Goal: Task Accomplishment & Management: Complete application form

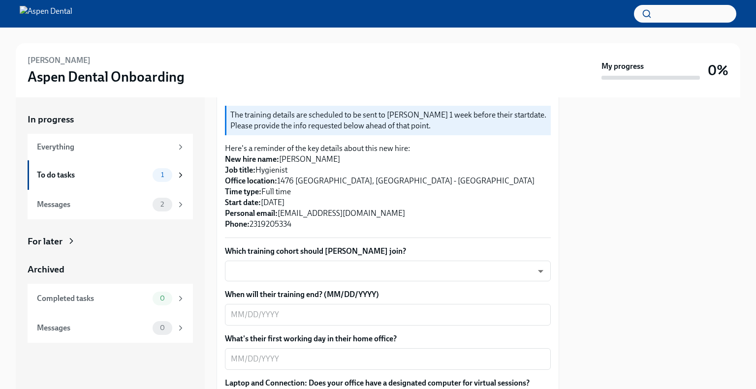
scroll to position [197, 0]
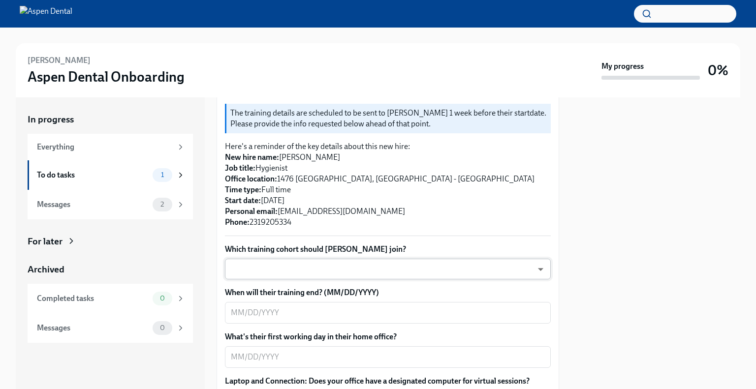
click at [370, 275] on body "[PERSON_NAME] Aspen Dental Onboarding My progress 0% In progress Everything To …" at bounding box center [378, 194] width 756 height 389
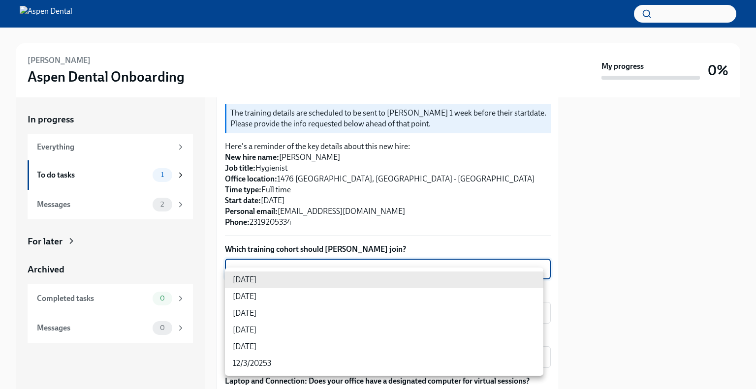
click at [331, 293] on li "[DATE]" at bounding box center [384, 296] width 318 height 17
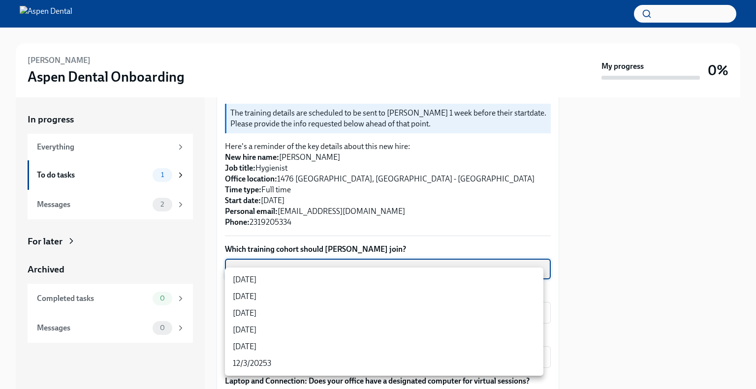
type input "VueBuPL41"
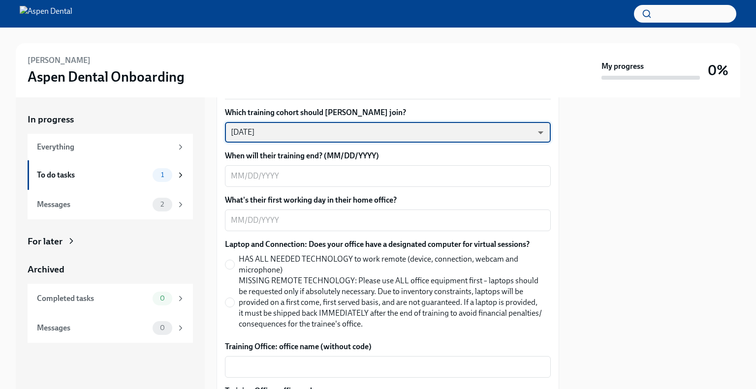
scroll to position [344, 0]
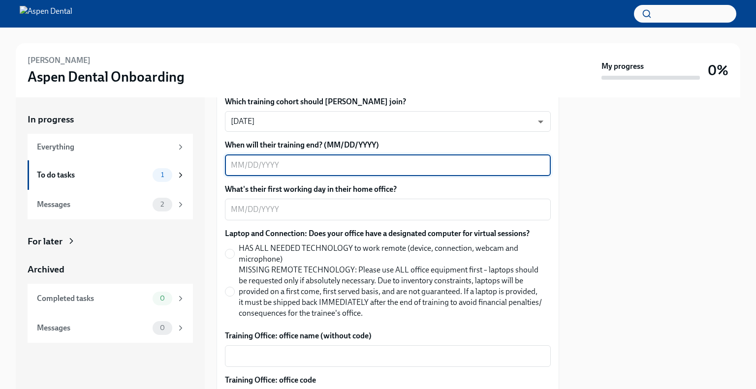
click at [345, 171] on textarea "When will their training end? (MM/DD/YYYY)" at bounding box center [388, 165] width 314 height 12
click at [264, 171] on textarea "When will their training end? (MM/DD/YYYY)" at bounding box center [388, 165] width 314 height 12
click at [252, 171] on textarea "10/072025" at bounding box center [388, 165] width 314 height 12
click at [241, 171] on textarea "10/072025" at bounding box center [388, 165] width 314 height 12
click at [252, 171] on textarea "11/072025" at bounding box center [388, 165] width 314 height 12
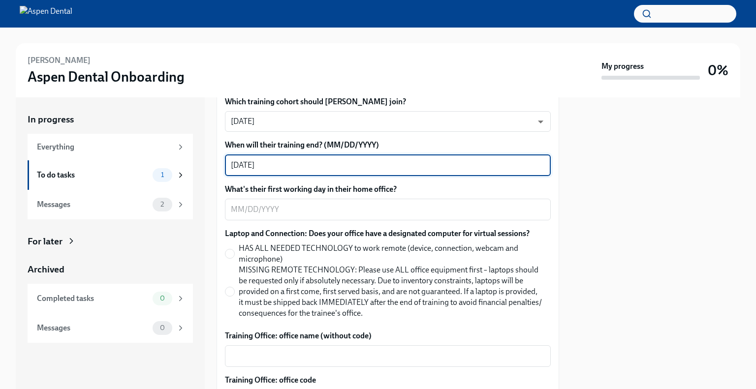
type textarea "[DATE]"
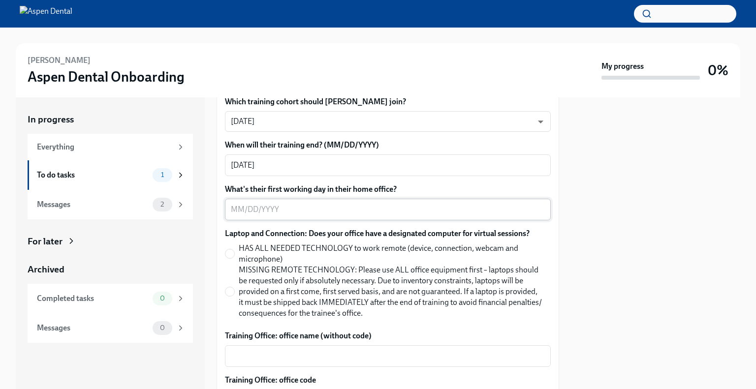
click at [260, 216] on textarea "What's their first working day in their home office?" at bounding box center [388, 210] width 314 height 12
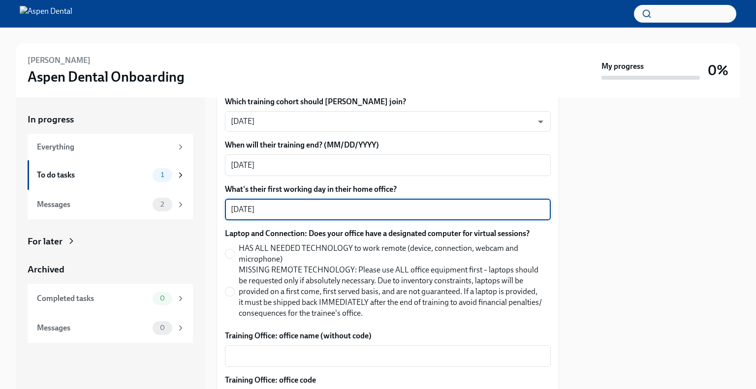
scroll to position [394, 0]
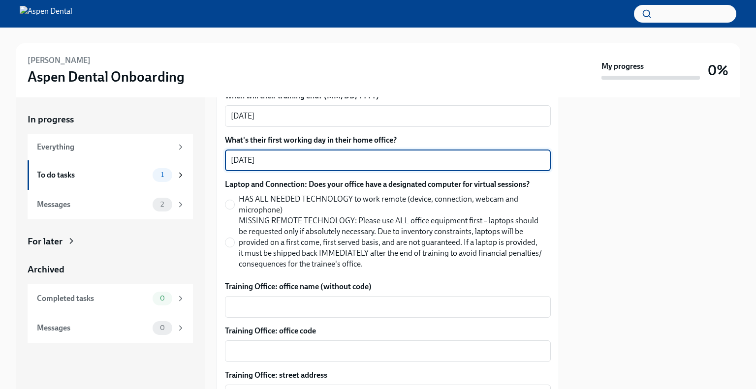
type textarea "[DATE]"
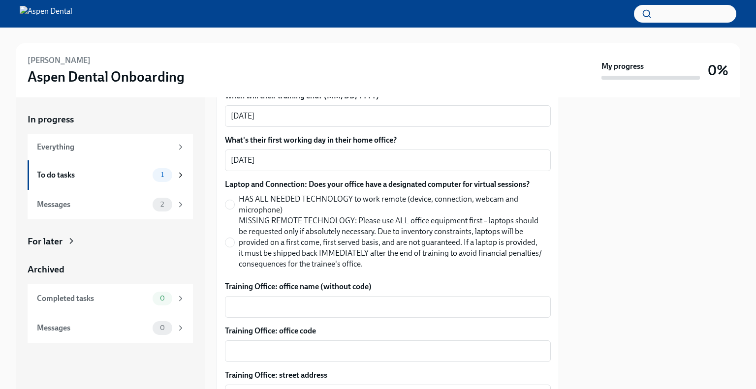
click at [261, 234] on span "MISSING REMOTE TECHNOLOGY: Please use ALL office equipment first – laptops shou…" at bounding box center [391, 243] width 304 height 54
click at [234, 238] on input "MISSING REMOTE TECHNOLOGY: Please use ALL office equipment first – laptops shou…" at bounding box center [229, 242] width 9 height 9
radio input "true"
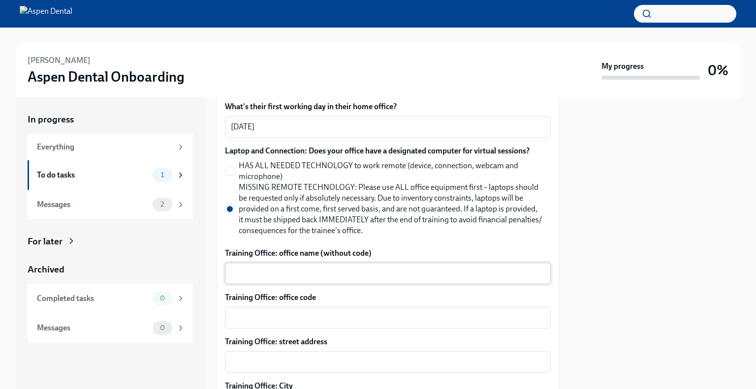
scroll to position [443, 0]
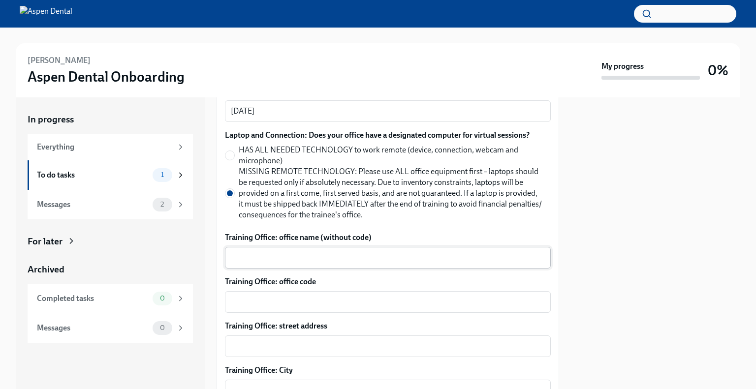
click at [276, 269] on div "x ​" at bounding box center [388, 258] width 326 height 22
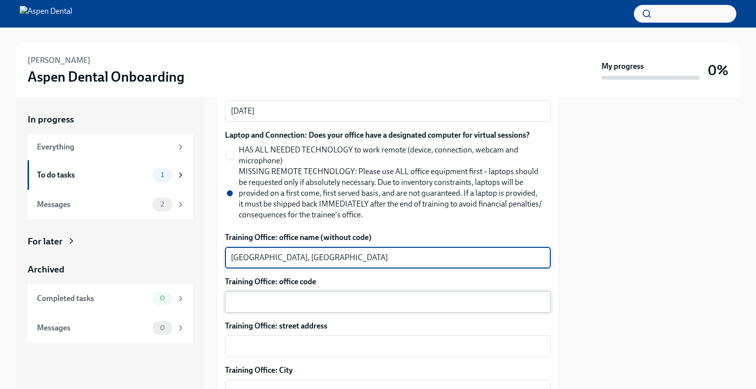
type textarea "[GEOGRAPHIC_DATA], [GEOGRAPHIC_DATA]"
click at [301, 308] on textarea "Training Office: office code" at bounding box center [388, 302] width 314 height 12
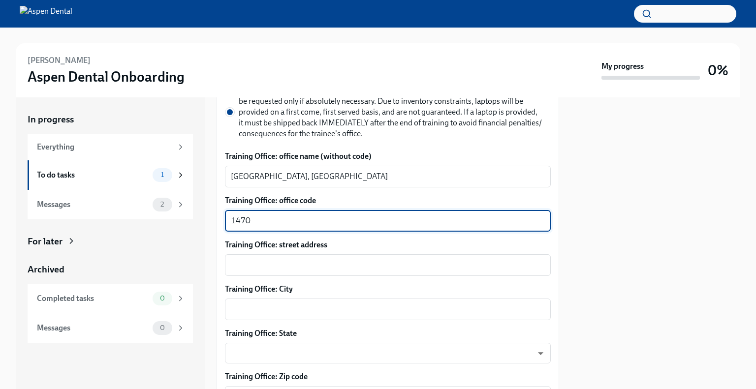
scroll to position [541, 0]
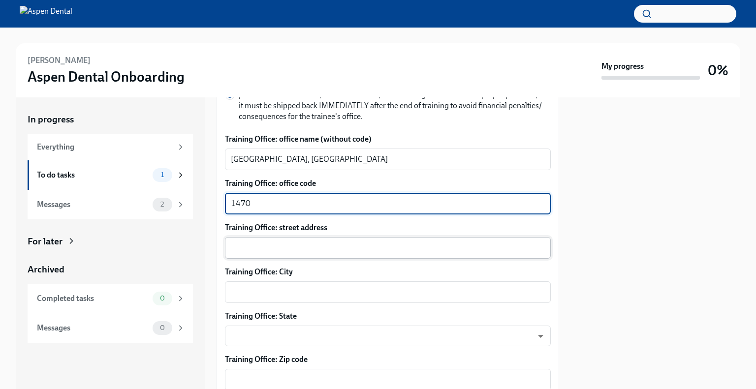
type textarea "1470"
click at [371, 254] on textarea "Training Office: street address" at bounding box center [388, 248] width 314 height 12
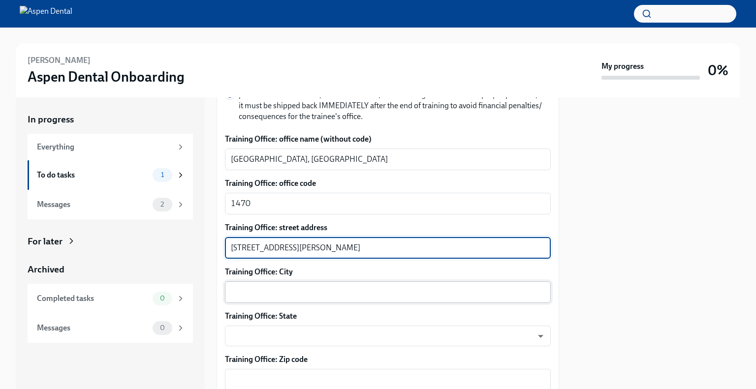
type textarea "[STREET_ADDRESS][PERSON_NAME]"
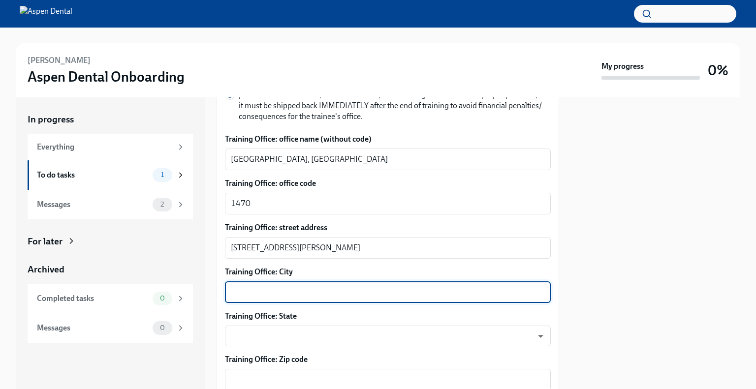
click at [339, 298] on textarea "Training Office: City" at bounding box center [388, 292] width 314 height 12
type textarea "Midland"
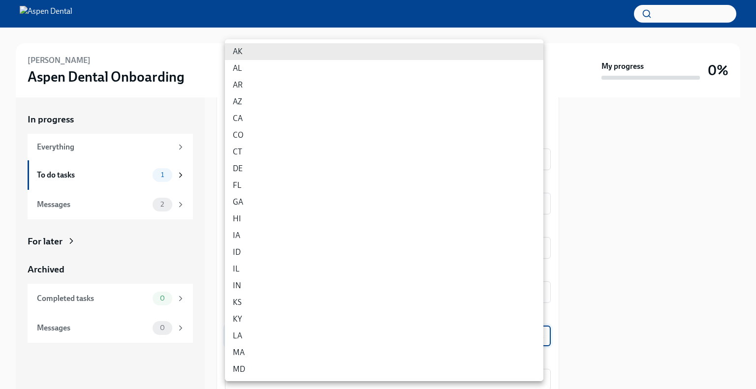
click at [268, 346] on body "[PERSON_NAME] Aspen Dental Onboarding My progress 0% In progress Everything To …" at bounding box center [378, 194] width 756 height 389
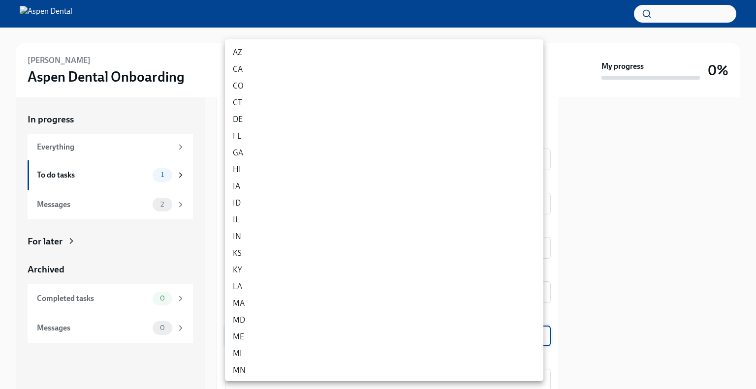
click at [290, 348] on li "MI" at bounding box center [384, 353] width 318 height 17
type input "Z50twgdNV"
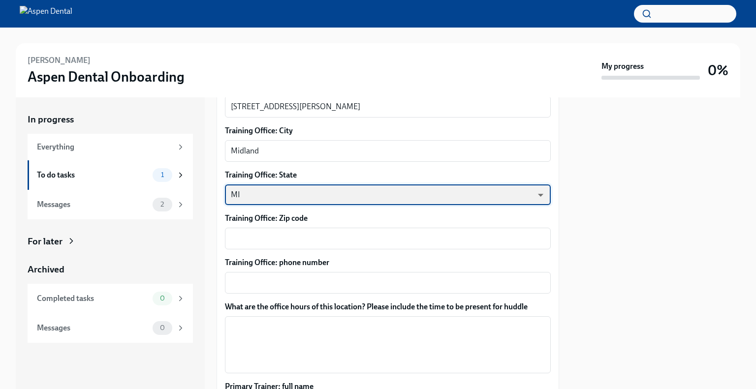
scroll to position [689, 0]
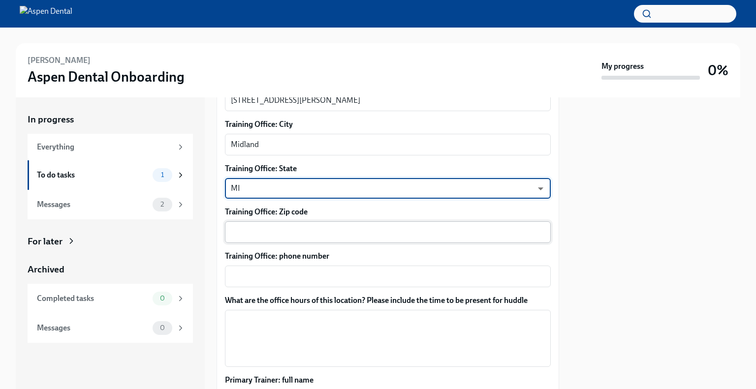
click at [357, 238] on textarea "Training Office: Zip code" at bounding box center [388, 232] width 314 height 12
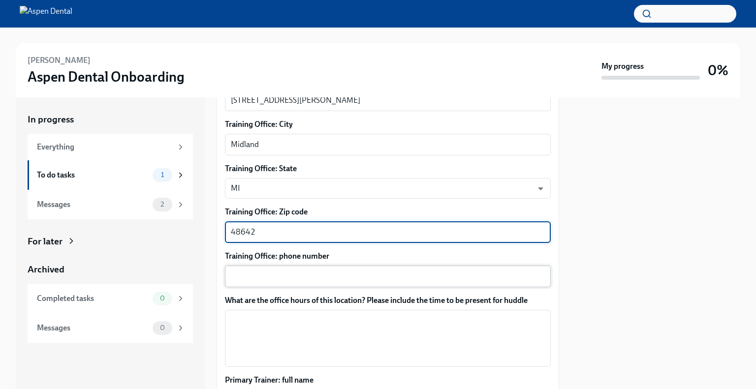
type textarea "48642"
click at [390, 282] on textarea "Training Office: phone number" at bounding box center [388, 277] width 314 height 12
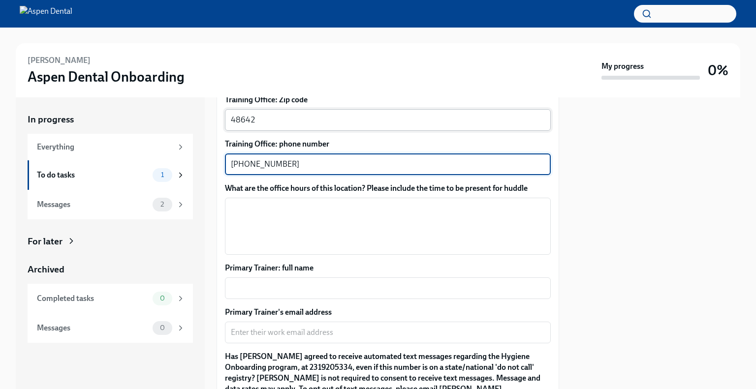
scroll to position [836, 0]
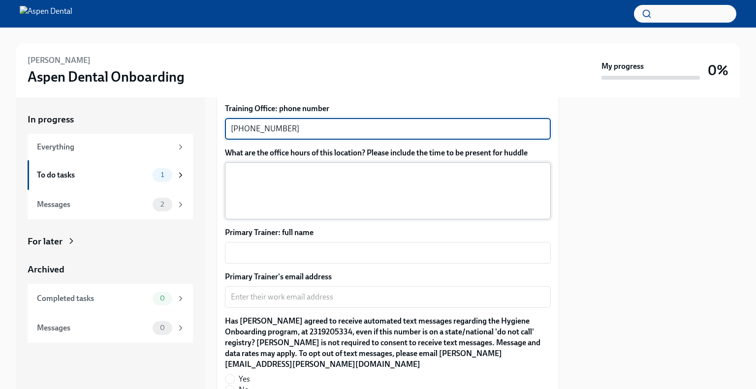
type textarea "[PHONE_NUMBER]"
click at [330, 180] on textarea "What are the office hours of this location? Please include the time to be prese…" at bounding box center [388, 190] width 314 height 47
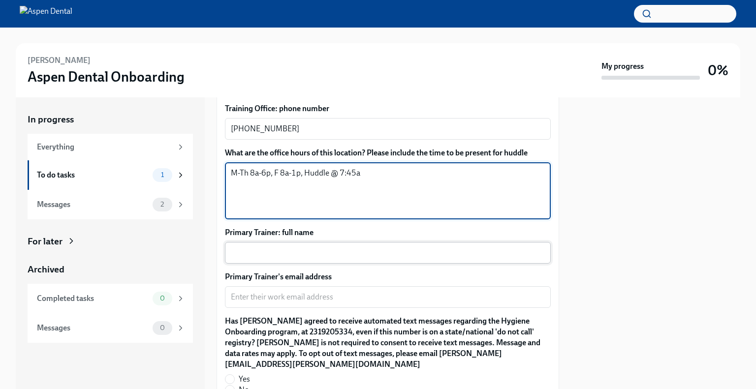
type textarea "M-Th 8a-6p, F 8a-1p, Huddle @ 7:45a"
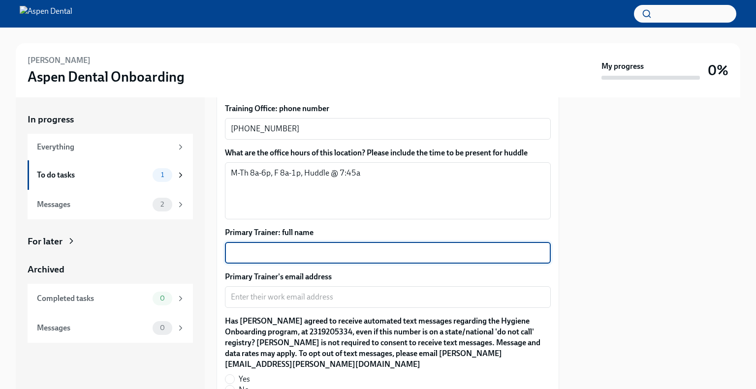
click at [365, 259] on textarea "Primary Trainer: full name" at bounding box center [388, 253] width 314 height 12
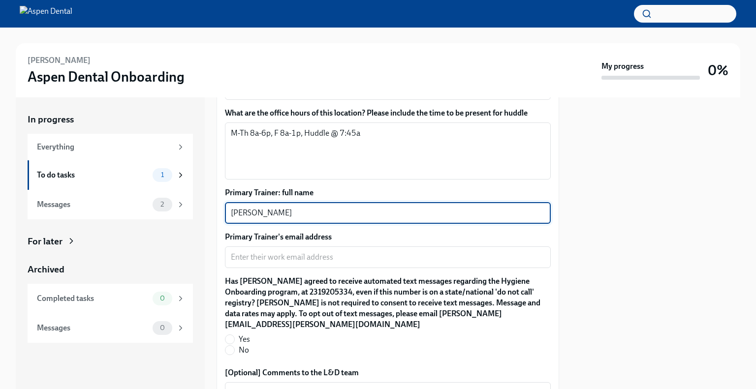
scroll to position [935, 0]
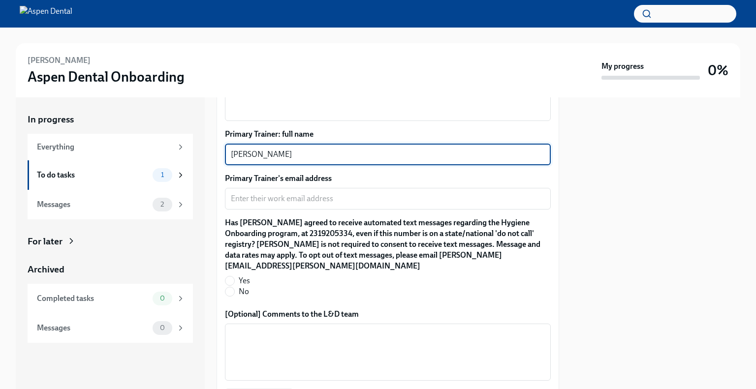
type textarea "[PERSON_NAME]"
click at [303, 205] on textarea "Primary Trainer's email address" at bounding box center [388, 199] width 314 height 12
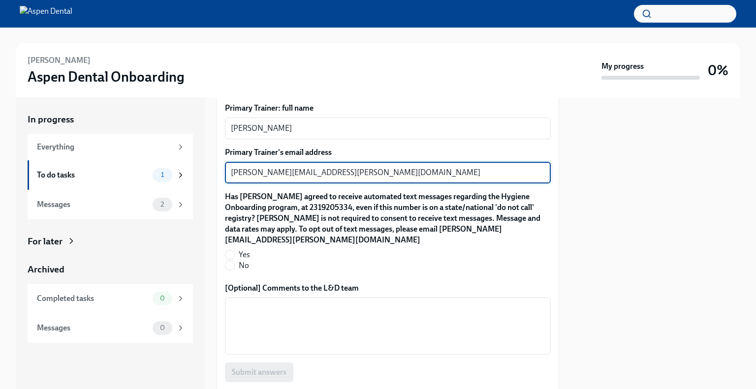
scroll to position [984, 0]
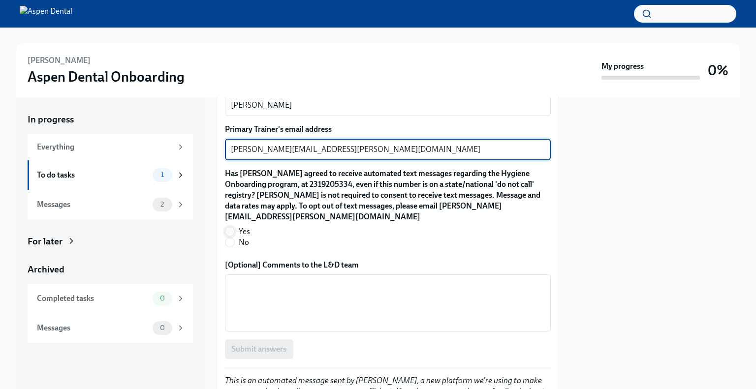
type textarea "[PERSON_NAME][EMAIL_ADDRESS][PERSON_NAME][DOMAIN_NAME]"
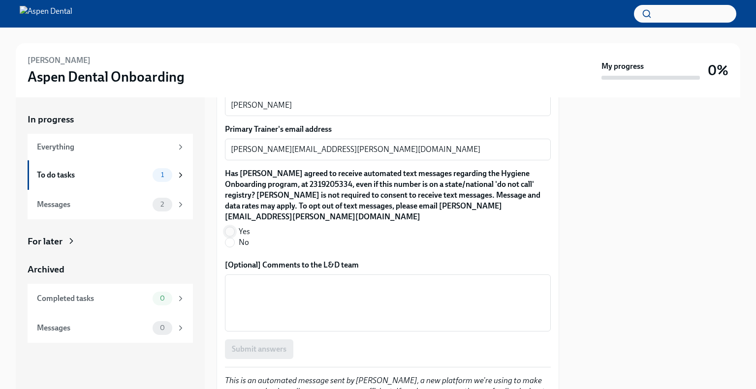
click at [232, 230] on input "Yes" at bounding box center [229, 231] width 9 height 9
radio input "true"
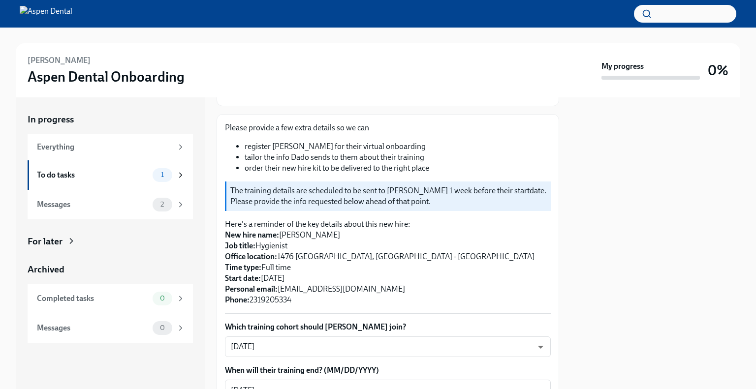
scroll to position [107, 0]
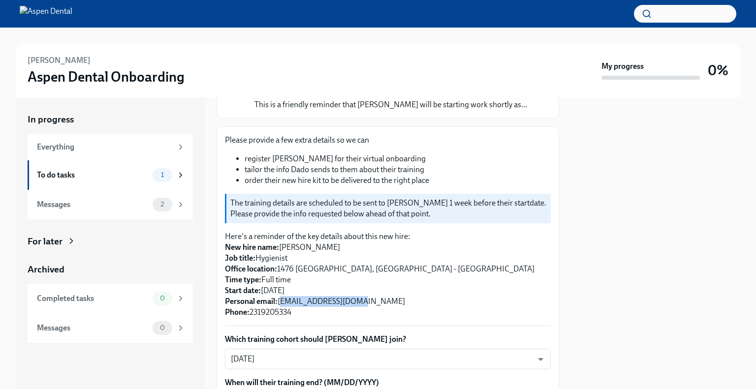
drag, startPoint x: 279, startPoint y: 310, endPoint x: 361, endPoint y: 314, distance: 81.8
click at [361, 314] on p "Here's a reminder of the key details about this new hire: New hire name: [PERSO…" at bounding box center [388, 274] width 326 height 87
copy p "[EMAIL_ADDRESS][DOMAIN_NAME]"
click at [473, 288] on p "Here's a reminder of the key details about this new hire: New hire name: [PERSO…" at bounding box center [388, 274] width 326 height 87
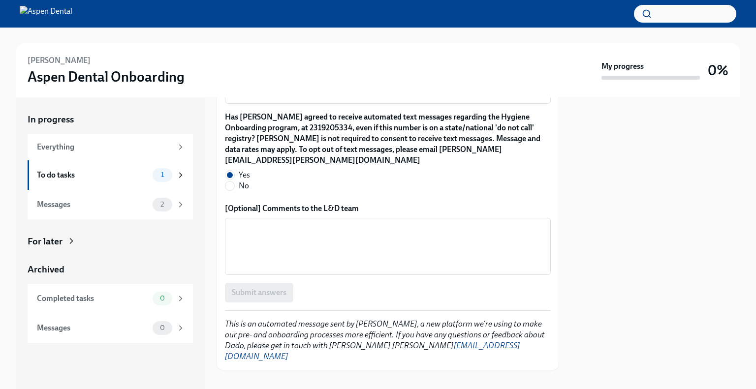
scroll to position [1042, 0]
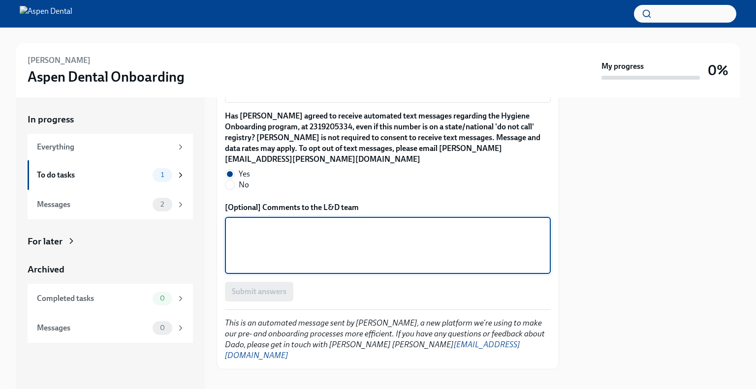
drag, startPoint x: 345, startPoint y: 247, endPoint x: 375, endPoint y: 244, distance: 30.3
click at [345, 248] on textarea "[Optional] Comments to the L&D team" at bounding box center [388, 245] width 314 height 47
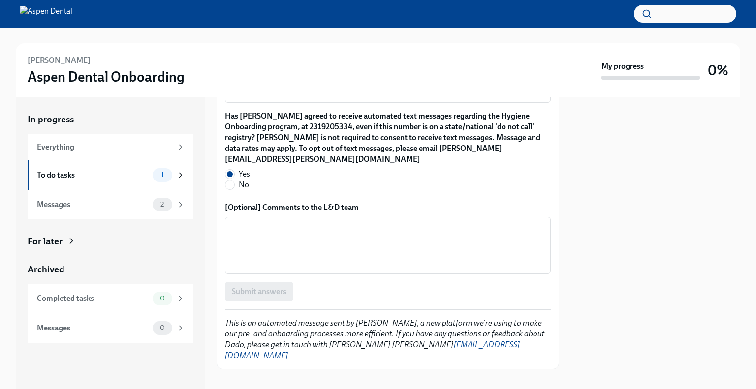
click at [275, 292] on div "Submit answers" at bounding box center [388, 292] width 326 height 20
click at [348, 239] on textarea "[Optional] Comments to the L&D team" at bounding box center [388, 245] width 314 height 47
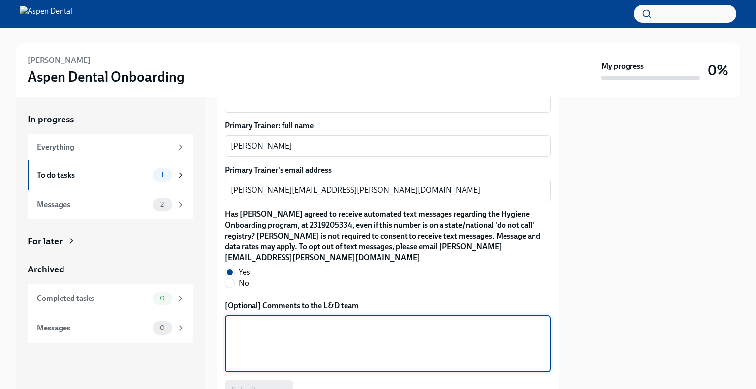
click at [352, 258] on label "Has [PERSON_NAME] agreed to receive automated text messages regarding the Hygie…" at bounding box center [388, 236] width 326 height 54
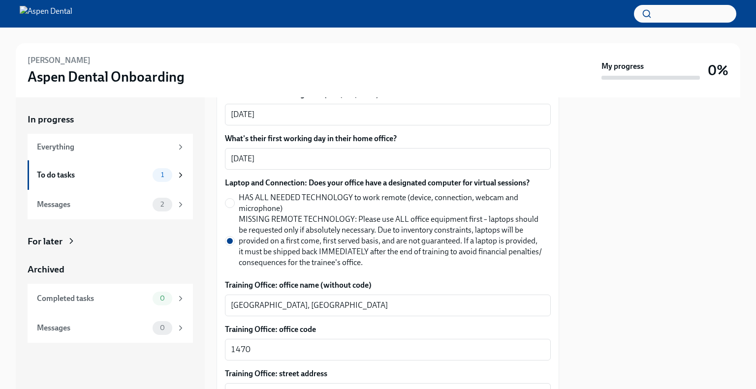
scroll to position [353, 0]
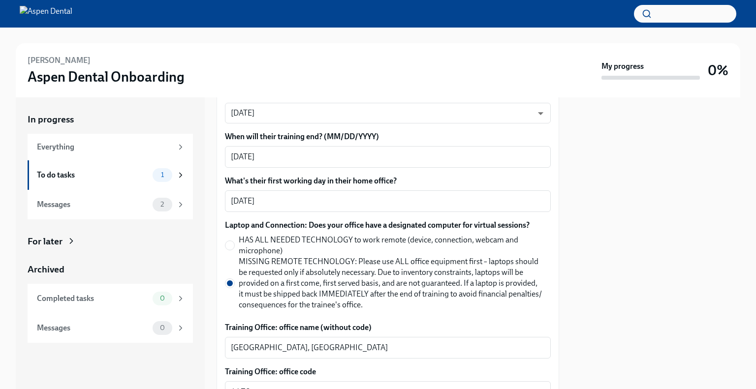
click at [347, 283] on span "MISSING REMOTE TECHNOLOGY: Please use ALL office equipment first – laptops shou…" at bounding box center [391, 283] width 304 height 54
click at [234, 283] on input "MISSING REMOTE TECHNOLOGY: Please use ALL office equipment first – laptops shou…" at bounding box center [229, 283] width 9 height 9
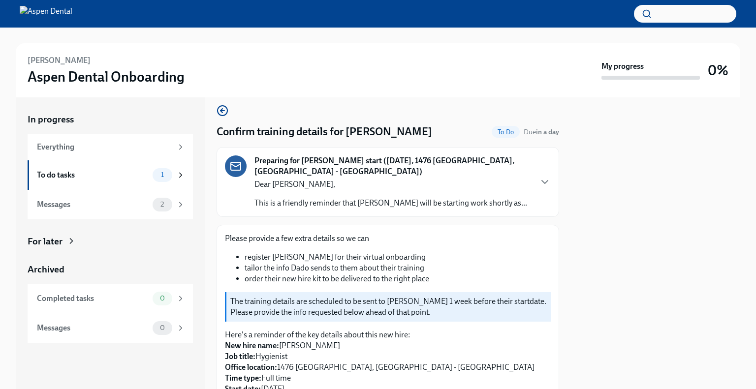
click at [323, 244] on p "Please provide a few extra details so we can" at bounding box center [388, 238] width 326 height 11
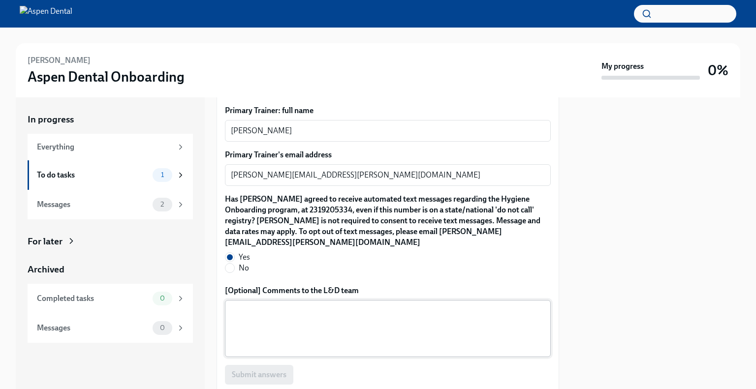
scroll to position [1042, 0]
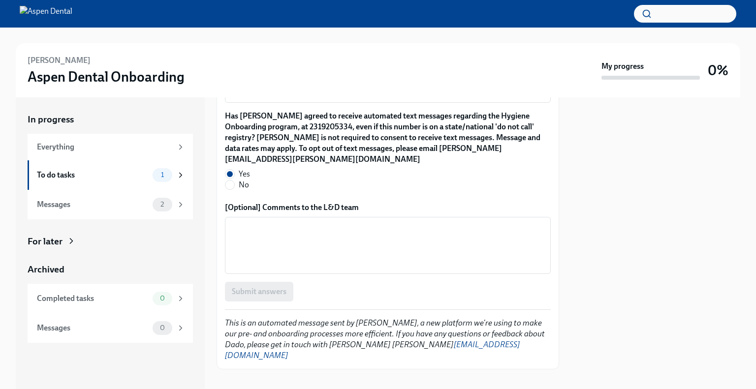
click at [271, 295] on div "Submit answers" at bounding box center [388, 292] width 326 height 20
click at [429, 327] on p "This is an automated message sent by [PERSON_NAME], a new platform we're using …" at bounding box center [388, 339] width 326 height 43
click at [371, 320] on em "This is an automated message sent by [PERSON_NAME], a new platform we're using …" at bounding box center [385, 339] width 320 height 42
click at [120, 179] on div "To do tasks" at bounding box center [93, 175] width 112 height 11
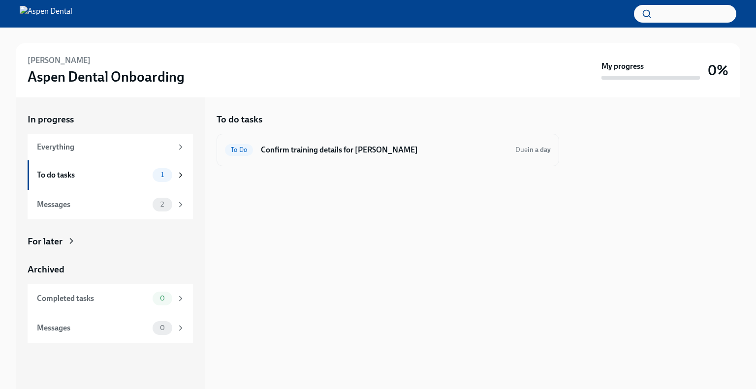
click at [403, 144] on div "To Do Confirm training details for [PERSON_NAME] Due in a day" at bounding box center [388, 150] width 326 height 16
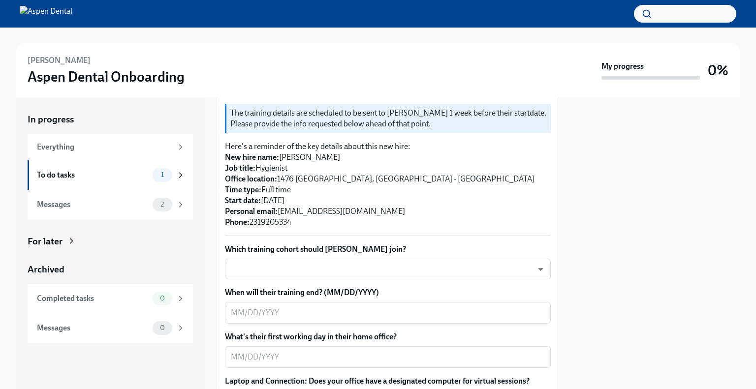
scroll to position [246, 0]
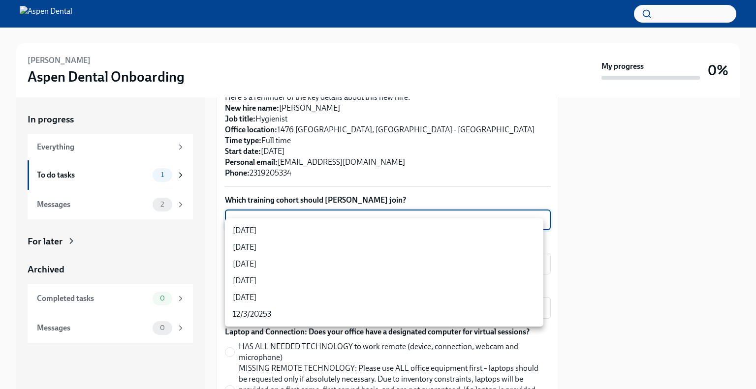
click at [370, 234] on body "[PERSON_NAME] Aspen Dental Onboarding My progress 0% In progress Everything To …" at bounding box center [378, 194] width 756 height 389
click at [327, 244] on li "[DATE]" at bounding box center [384, 247] width 318 height 17
type input "VueBuPL41"
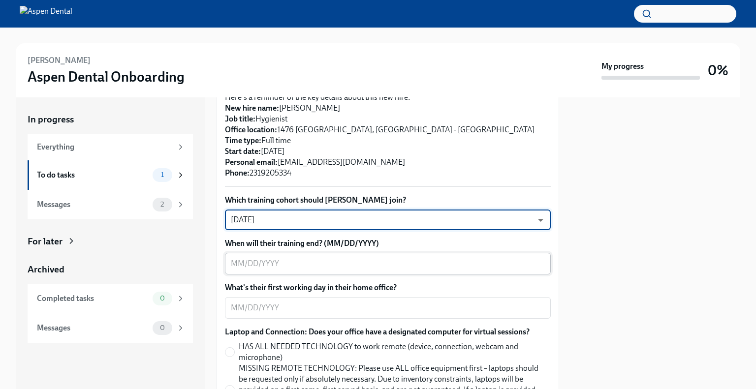
click at [323, 270] on textarea "When will their training end? (MM/DD/YYYY)" at bounding box center [388, 264] width 314 height 12
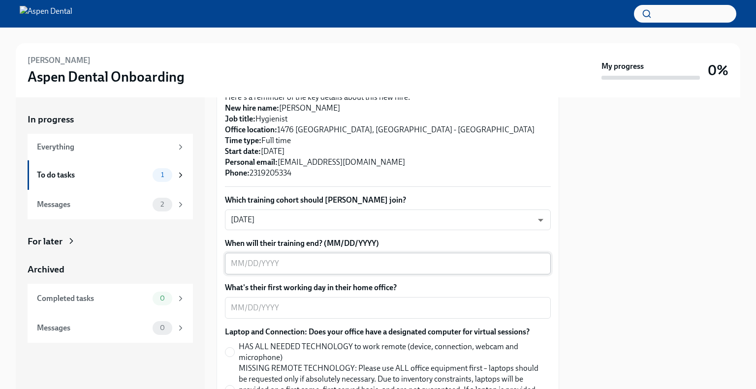
click at [233, 269] on textarea "When will their training end? (MM/DD/YYYY)" at bounding box center [388, 264] width 314 height 12
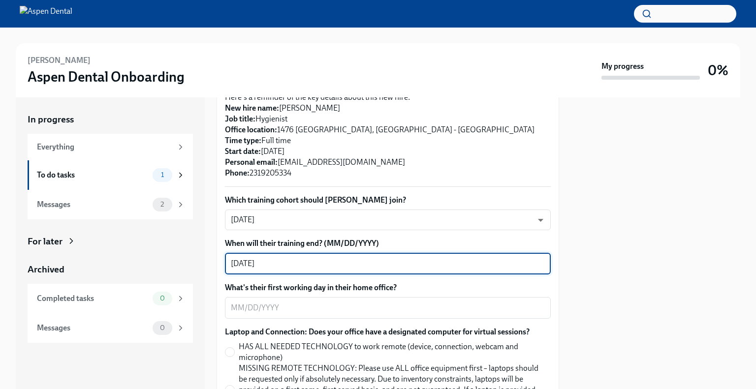
type textarea "[DATE]"
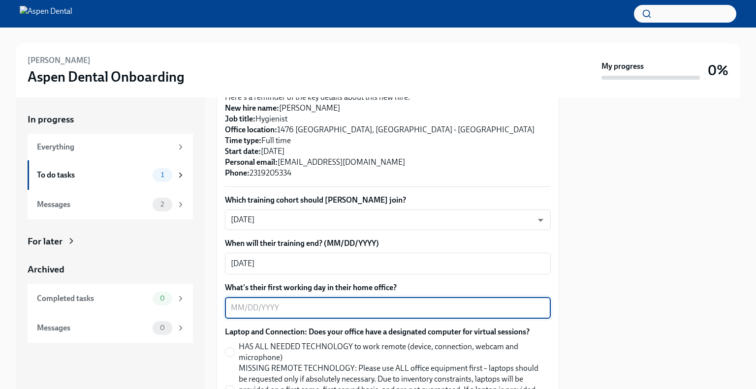
click at [294, 314] on textarea "What's their first working day in their home office?" at bounding box center [388, 308] width 314 height 12
click at [399, 314] on textarea "What's their first working day in their home office?" at bounding box center [388, 308] width 314 height 12
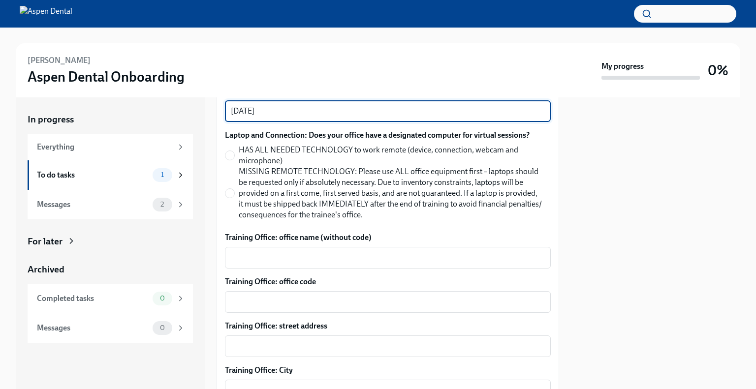
type textarea "[DATE]"
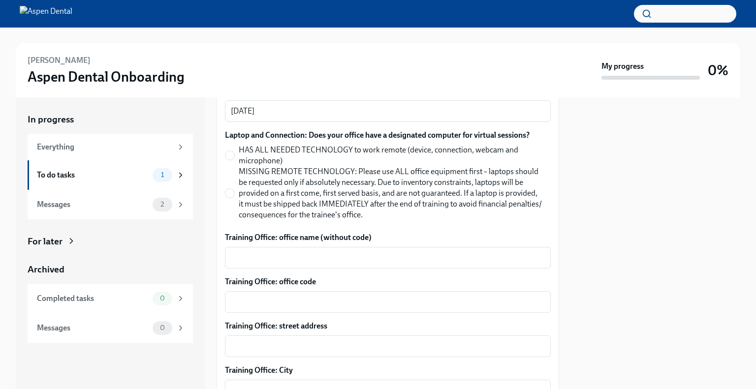
click at [283, 208] on span "MISSING REMOTE TECHNOLOGY: Please use ALL office equipment first – laptops shou…" at bounding box center [391, 193] width 304 height 54
click at [234, 198] on input "MISSING REMOTE TECHNOLOGY: Please use ALL office equipment first – laptops shou…" at bounding box center [229, 193] width 9 height 9
radio input "true"
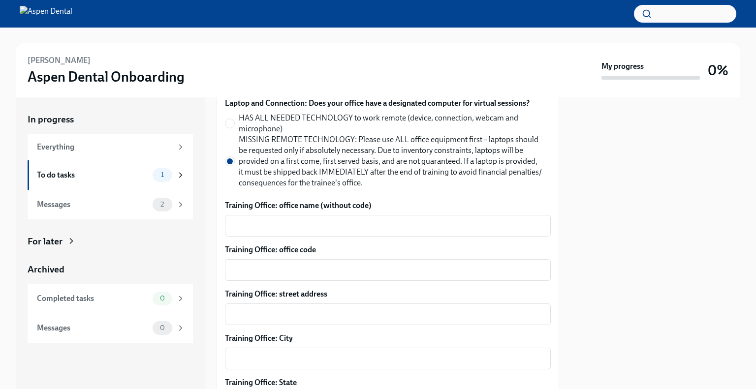
scroll to position [492, 0]
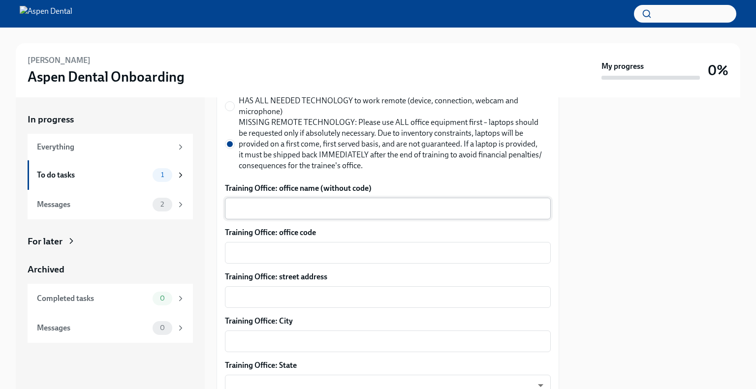
click at [387, 215] on textarea "Training Office: office name (without code)" at bounding box center [388, 209] width 314 height 12
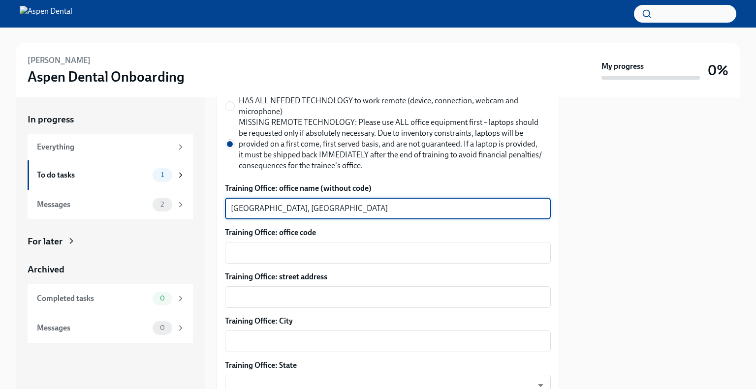
drag, startPoint x: 289, startPoint y: 222, endPoint x: 209, endPoint y: 222, distance: 80.2
click at [209, 222] on div "In progress Everything To do tasks 1 Messages 2 For later Archived Completed ta…" at bounding box center [378, 243] width 724 height 292
click at [305, 215] on textarea "Aspen Dental" at bounding box center [388, 209] width 314 height 12
type textarea "Aspen Dental Midland"
click at [319, 259] on textarea "Training Office: office code" at bounding box center [388, 253] width 314 height 12
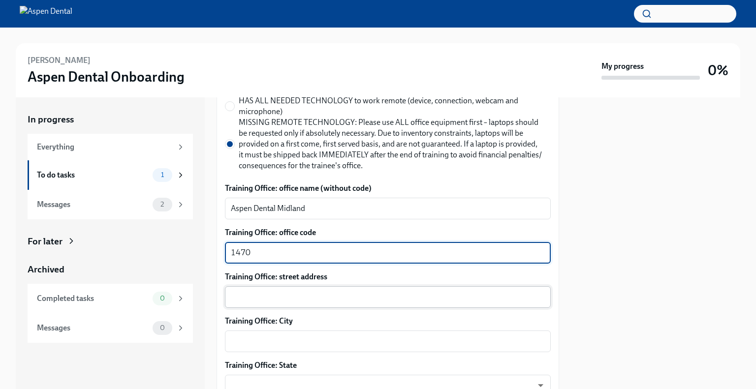
type textarea "1470"
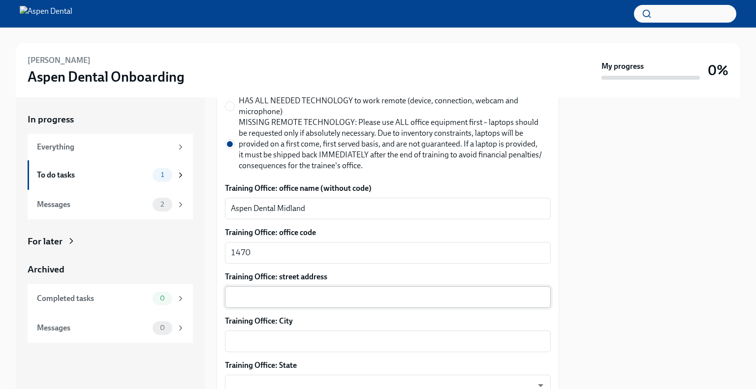
click at [368, 308] on div "x ​" at bounding box center [388, 297] width 326 height 22
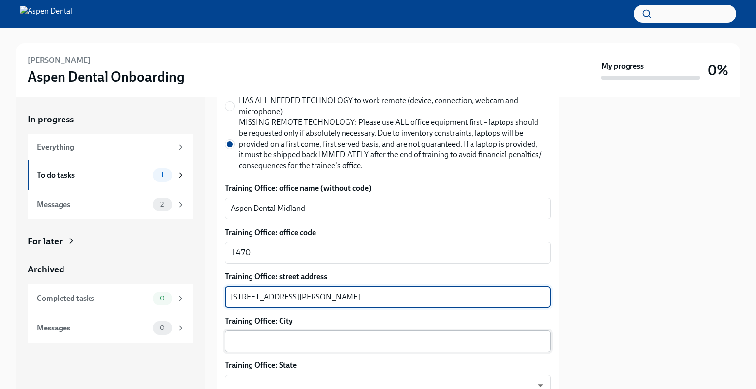
type textarea "[STREET_ADDRESS][PERSON_NAME]"
click at [334, 347] on textarea "Training Office: City" at bounding box center [388, 342] width 314 height 12
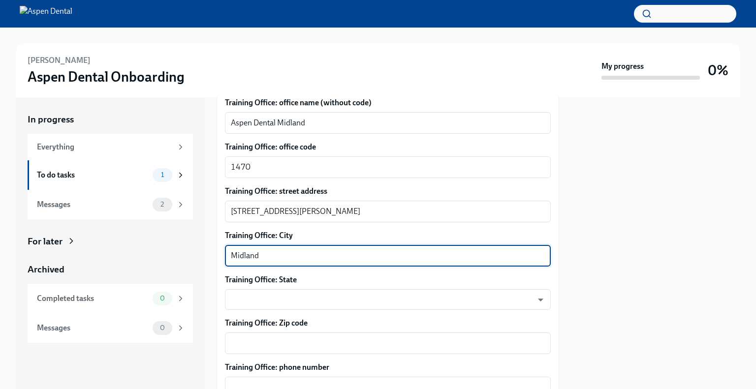
scroll to position [590, 0]
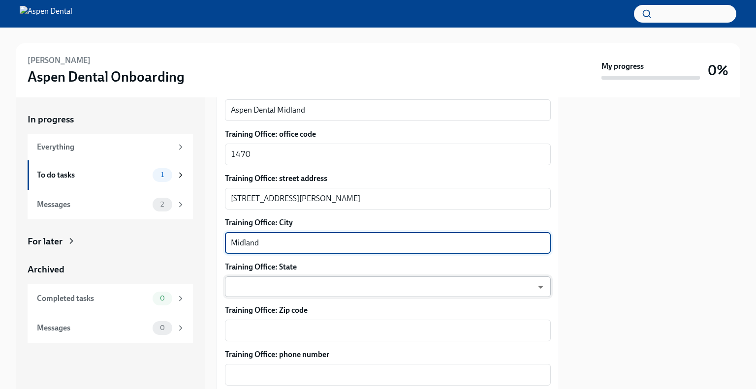
type textarea "Midland"
click at [306, 300] on body "[PERSON_NAME] Aspen Dental Onboarding My progress 0% In progress Everything To …" at bounding box center [378, 194] width 756 height 389
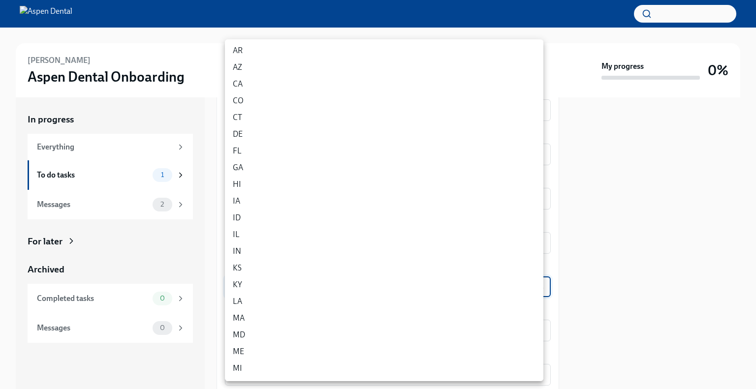
scroll to position [49, 0]
click at [248, 353] on li "MI" at bounding box center [384, 353] width 318 height 17
type input "Z50twgdNV"
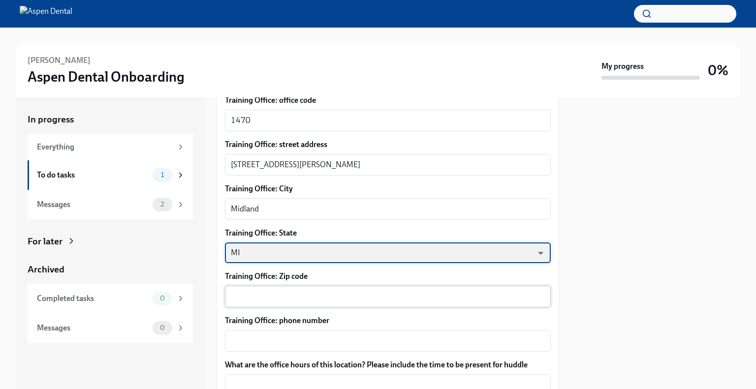
scroll to position [640, 0]
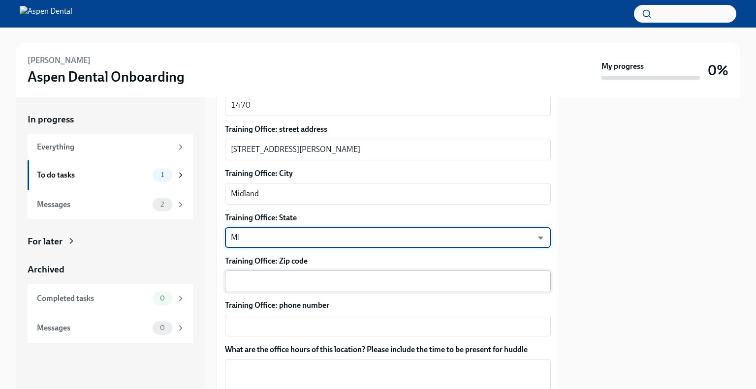
click at [301, 287] on textarea "Training Office: Zip code" at bounding box center [388, 282] width 314 height 12
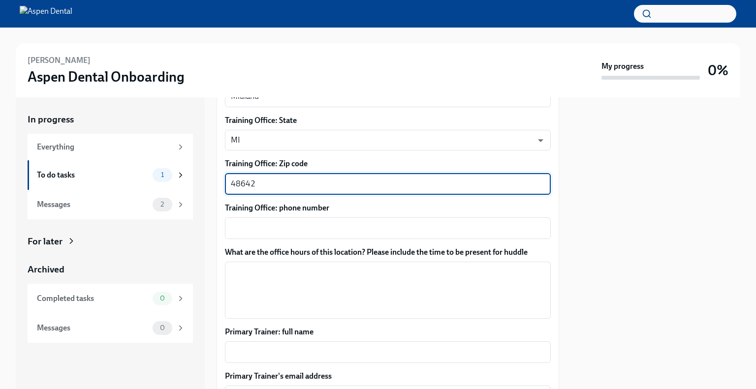
scroll to position [738, 0]
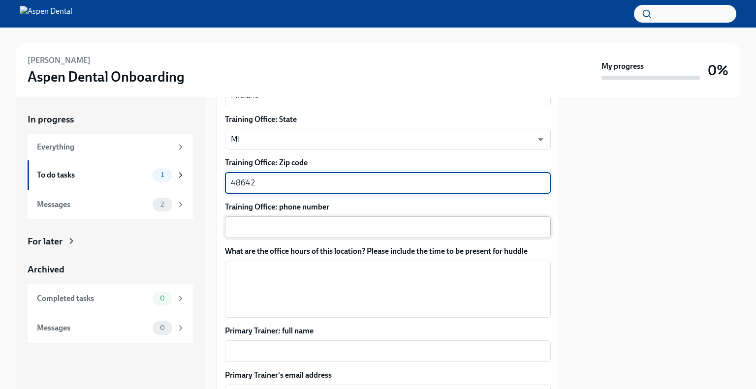
type textarea "48642"
click at [275, 233] on textarea "Training Office: phone number" at bounding box center [388, 227] width 314 height 12
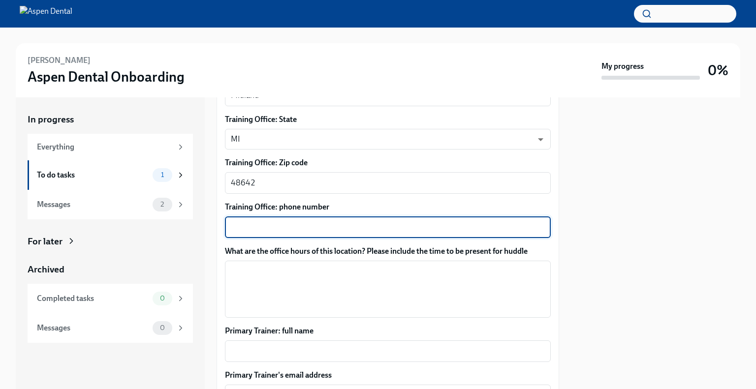
type textarea "8"
click at [246, 233] on textarea "9894862040" at bounding box center [388, 227] width 314 height 12
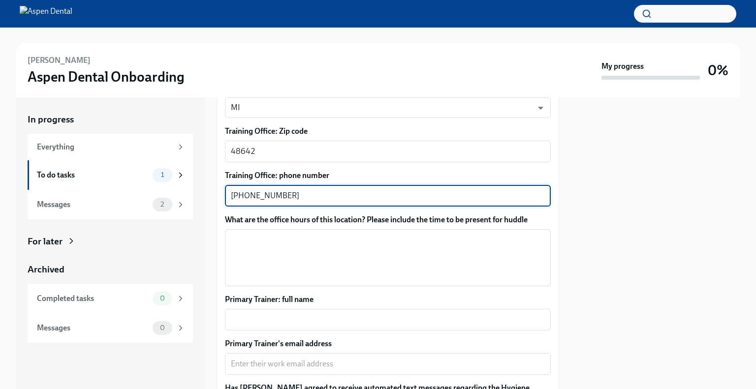
scroll to position [787, 0]
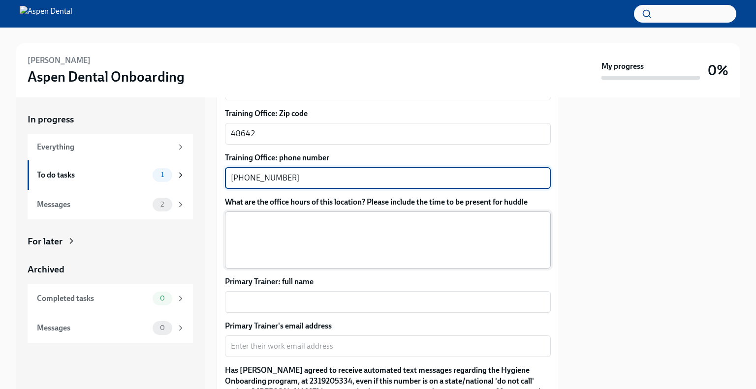
type textarea "[PHONE_NUMBER]"
click at [333, 234] on textarea "What are the office hours of this location? Please include the time to be prese…" at bounding box center [388, 239] width 314 height 47
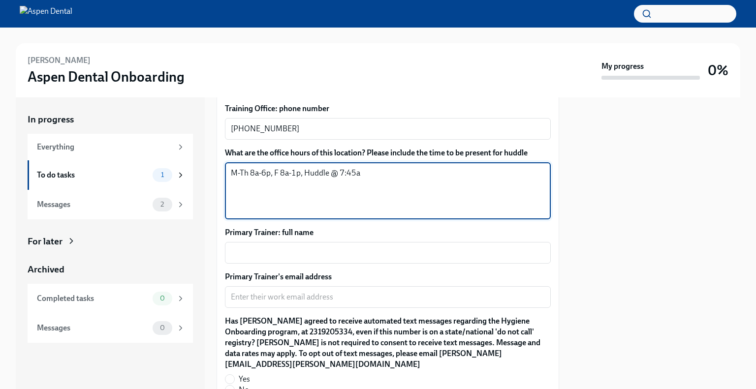
scroll to position [886, 0]
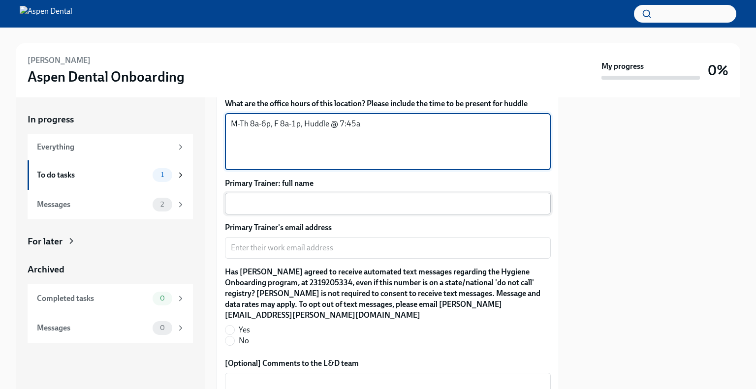
type textarea "M-Th 8a-6p, F 8a-1p, Huddle @ 7:45a"
click at [394, 210] on textarea "Primary Trainer: full name" at bounding box center [388, 204] width 314 height 12
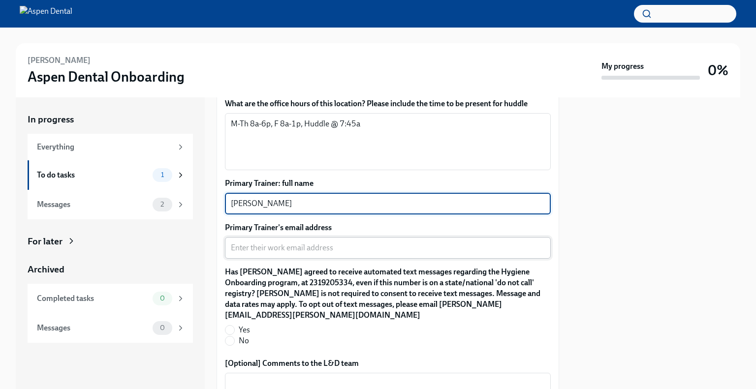
type textarea "[PERSON_NAME]"
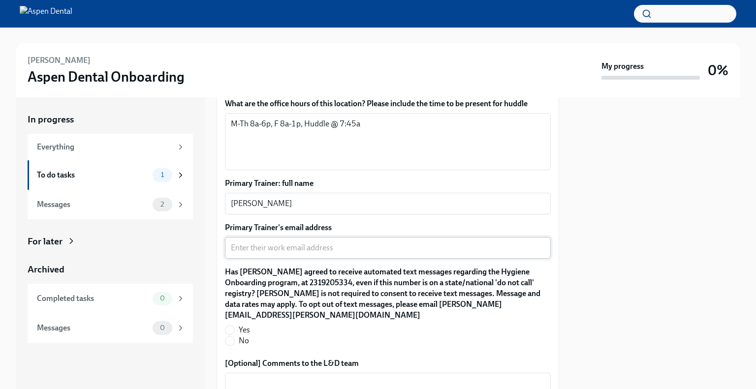
click at [267, 251] on div "x ​" at bounding box center [388, 248] width 326 height 22
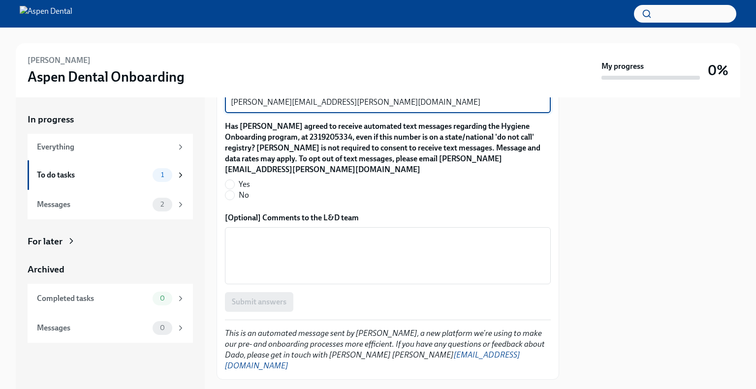
scroll to position [1033, 0]
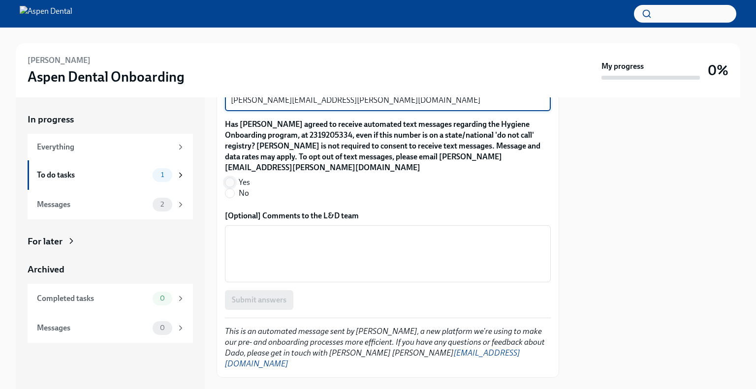
type textarea "[PERSON_NAME][EMAIL_ADDRESS][PERSON_NAME][DOMAIN_NAME]"
click at [229, 184] on input "Yes" at bounding box center [229, 182] width 9 height 9
radio input "true"
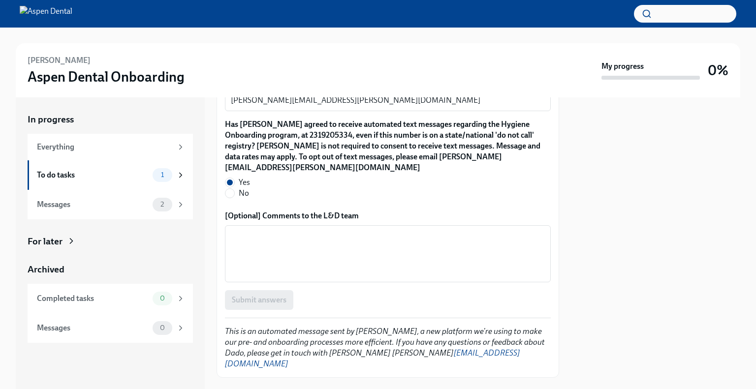
click at [279, 309] on div "Submit answers" at bounding box center [388, 300] width 326 height 20
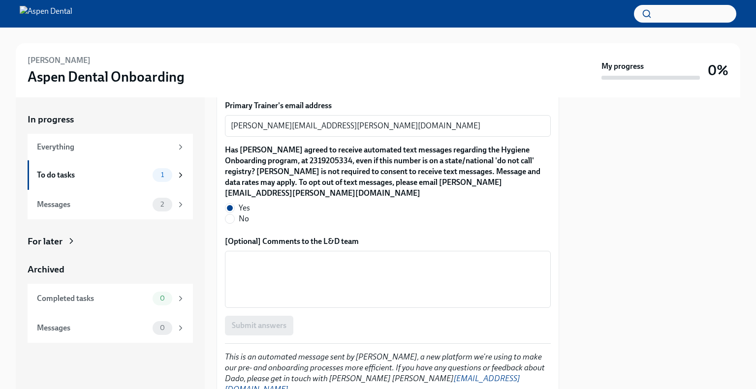
scroll to position [993, 0]
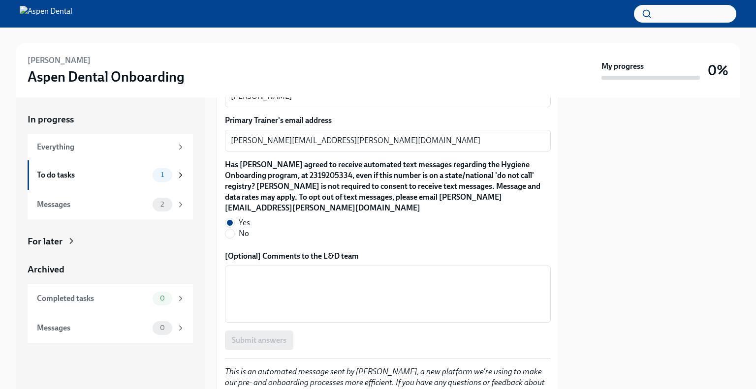
click at [264, 349] on div "Submit answers" at bounding box center [388, 341] width 326 height 20
click at [265, 340] on div "Submit answers" at bounding box center [388, 341] width 326 height 20
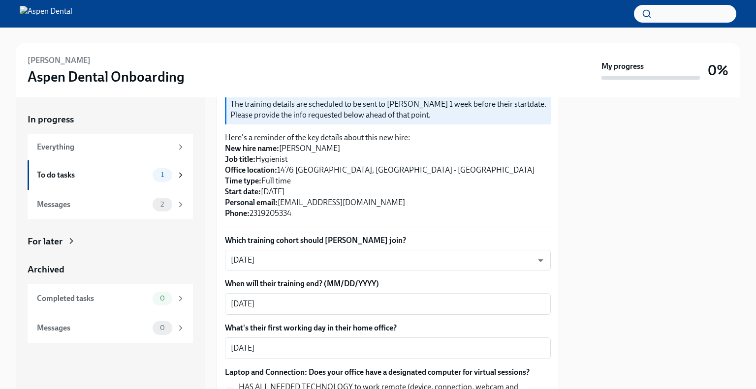
scroll to position [0, 0]
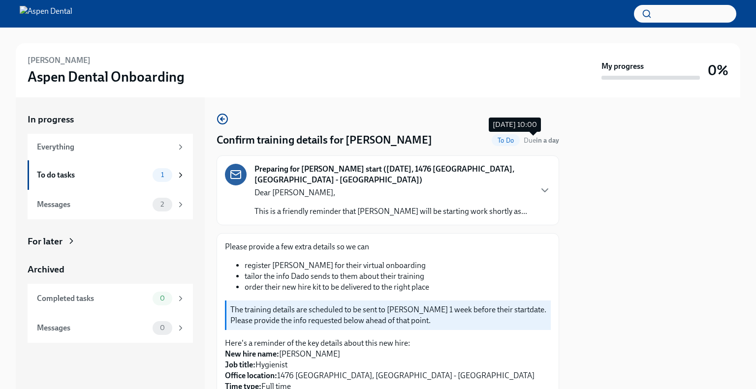
click at [525, 137] on span "Due in a day" at bounding box center [541, 140] width 35 height 8
click at [536, 138] on strong "in a day" at bounding box center [547, 140] width 23 height 8
click at [545, 138] on strong "in a day" at bounding box center [547, 140] width 23 height 8
click at [541, 188] on div "Preparing for [PERSON_NAME] start ([DATE], 1476 [GEOGRAPHIC_DATA], [PERSON_NAME…" at bounding box center [388, 190] width 326 height 53
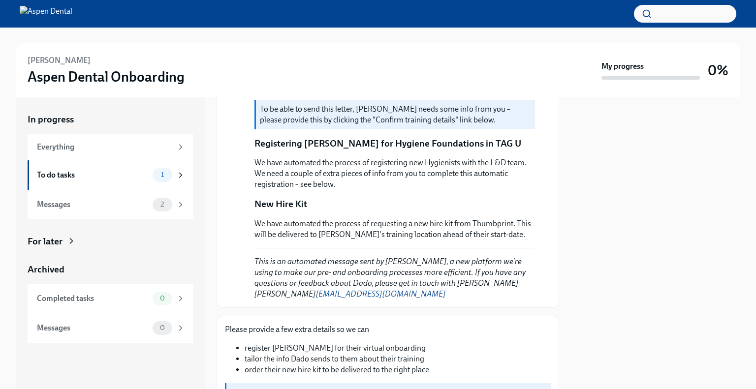
scroll to position [443, 0]
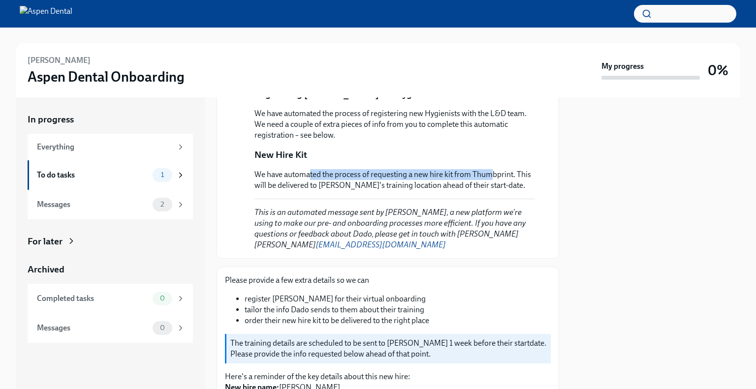
drag, startPoint x: 309, startPoint y: 149, endPoint x: 491, endPoint y: 154, distance: 181.1
click at [491, 169] on p "We have automated the process of requesting a new hire kit from Thumbprint. Thi…" at bounding box center [394, 180] width 280 height 22
click at [523, 182] on div "Dear [PERSON_NAME], This is a friendly reminder that [PERSON_NAME] will be star…" at bounding box center [394, 15] width 280 height 470
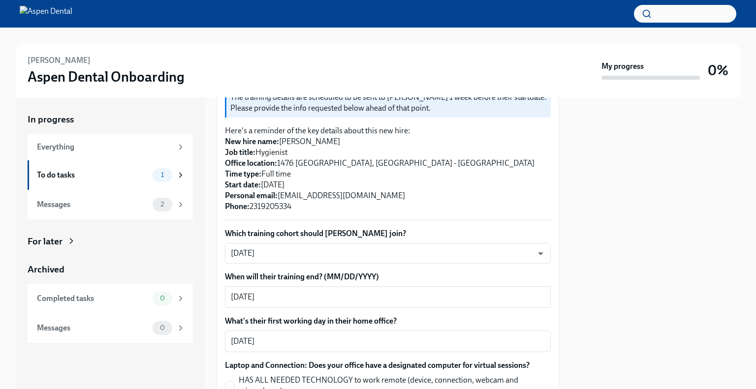
scroll to position [738, 0]
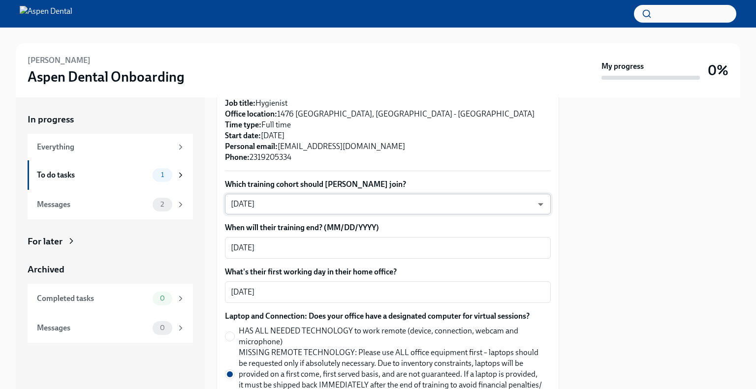
click at [517, 181] on body "[PERSON_NAME] Aspen Dental Onboarding My progress 0% In progress Everything To …" at bounding box center [378, 194] width 756 height 389
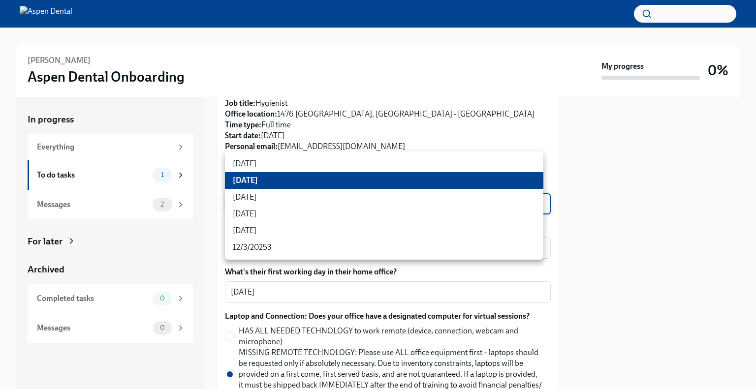
click at [283, 212] on li "[DATE]" at bounding box center [384, 214] width 318 height 17
type input "P5wSBD6z7"
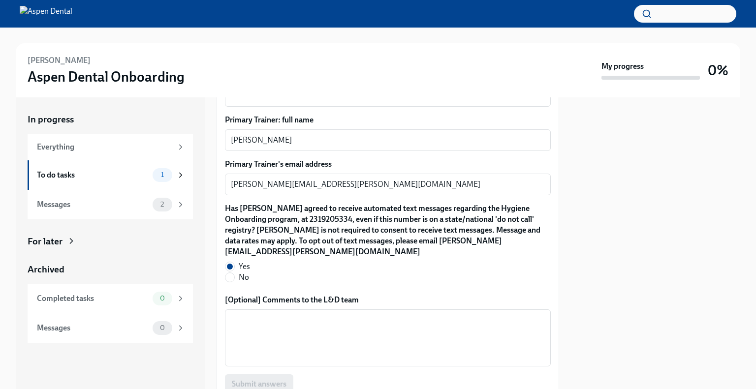
scroll to position [1484, 0]
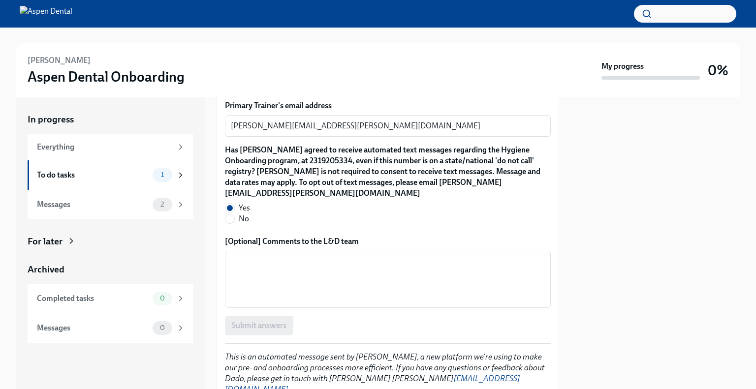
click at [324, 316] on div "Submit answers" at bounding box center [388, 326] width 326 height 20
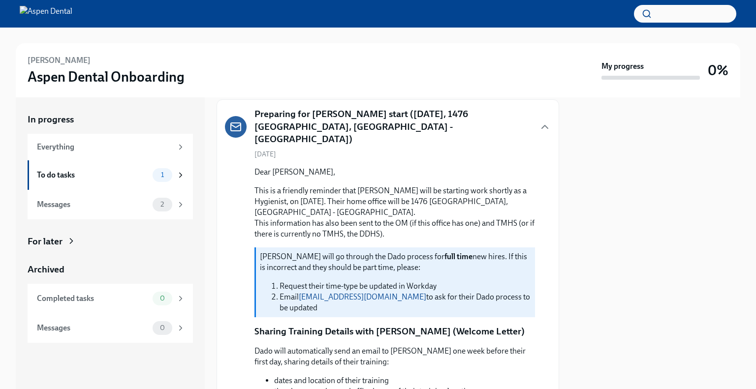
scroll to position [0, 0]
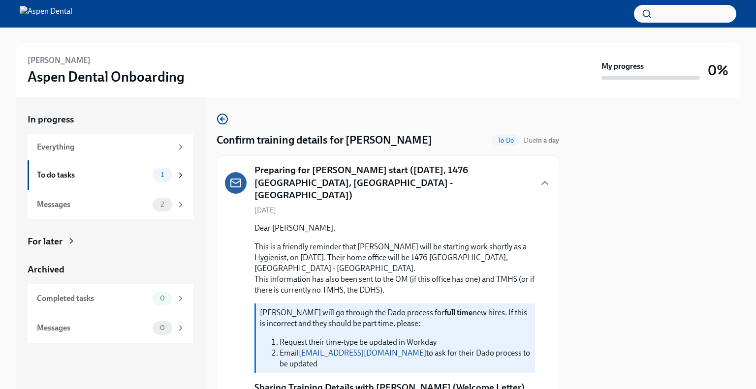
click at [402, 242] on p "This is a friendly reminder that [PERSON_NAME] will be starting work shortly as…" at bounding box center [394, 269] width 280 height 54
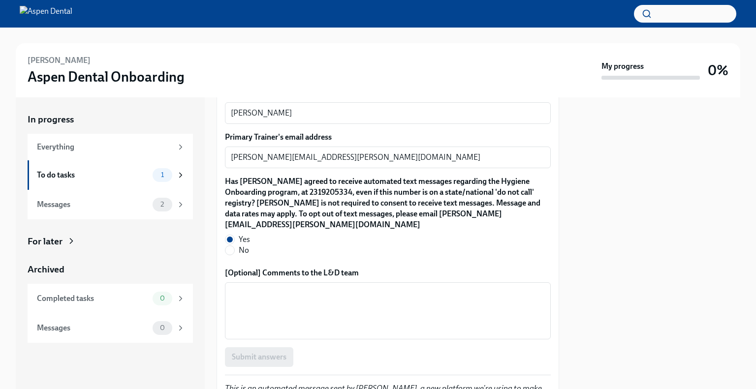
scroll to position [1484, 0]
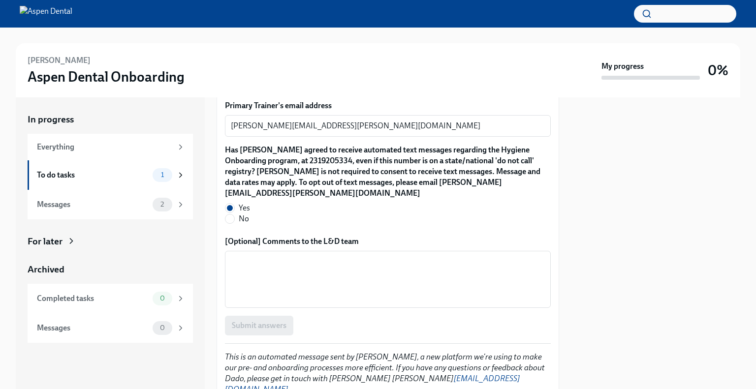
click at [278, 316] on div "Submit answers" at bounding box center [388, 326] width 326 height 20
drag, startPoint x: 276, startPoint y: 285, endPoint x: 272, endPoint y: 294, distance: 9.7
click at [276, 316] on div "Submit answers" at bounding box center [388, 326] width 326 height 20
click at [272, 316] on div "Submit answers" at bounding box center [388, 326] width 326 height 20
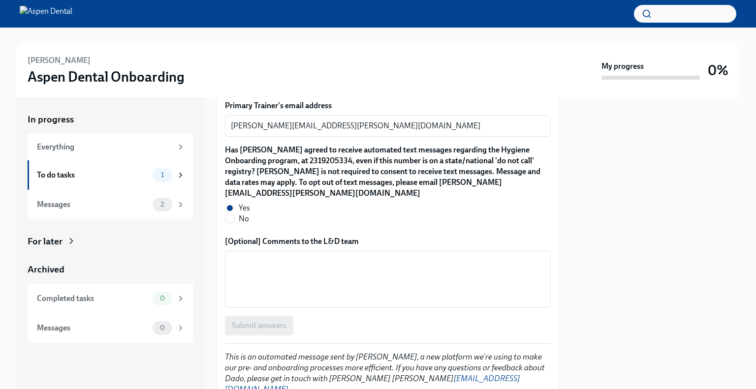
click at [272, 316] on div "Submit answers" at bounding box center [388, 326] width 326 height 20
drag, startPoint x: 272, startPoint y: 294, endPoint x: 240, endPoint y: 290, distance: 31.7
click at [256, 316] on div "Submit answers" at bounding box center [388, 326] width 326 height 20
click at [240, 316] on div "Submit answers" at bounding box center [388, 326] width 326 height 20
drag, startPoint x: 240, startPoint y: 289, endPoint x: 292, endPoint y: 274, distance: 54.0
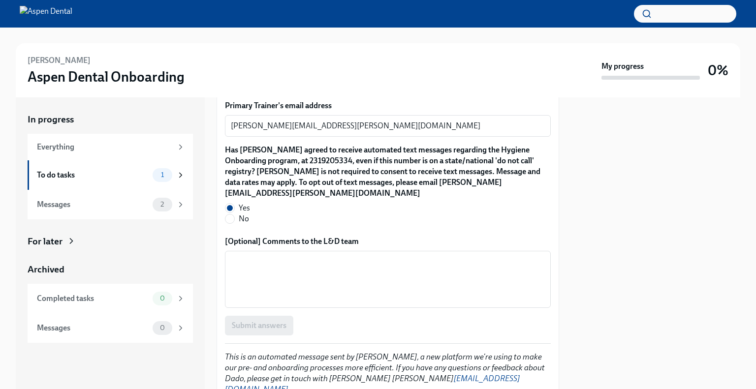
click at [241, 316] on div "Submit answers" at bounding box center [388, 326] width 326 height 20
drag, startPoint x: 292, startPoint y: 274, endPoint x: 350, endPoint y: 274, distance: 58.1
click at [403, 256] on textarea "[Optional] Comments to the L&D team" at bounding box center [388, 279] width 314 height 47
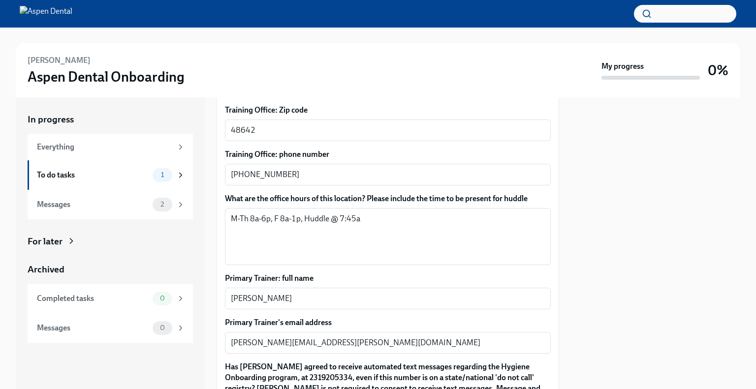
scroll to position [1238, 0]
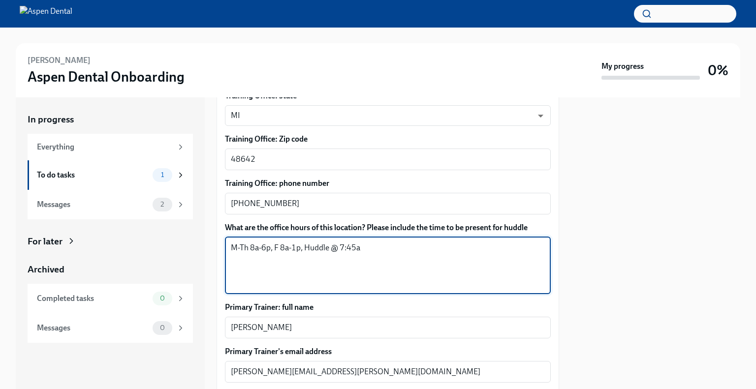
drag, startPoint x: 408, startPoint y: 227, endPoint x: 401, endPoint y: 227, distance: 7.4
click at [401, 242] on textarea "M-Th 8a-6p, F 8a-1p, Huddle @ 7:45a" at bounding box center [388, 265] width 314 height 47
drag, startPoint x: 405, startPoint y: 225, endPoint x: 241, endPoint y: 224, distance: 163.8
click at [241, 242] on textarea "M-Th 8a-6p, F 8a-1p, Huddle @ 7:45a" at bounding box center [388, 265] width 314 height 47
click at [249, 242] on textarea "M-Th 8a-6p, F 8a-1p, Huddle @ 7:45a" at bounding box center [388, 265] width 314 height 47
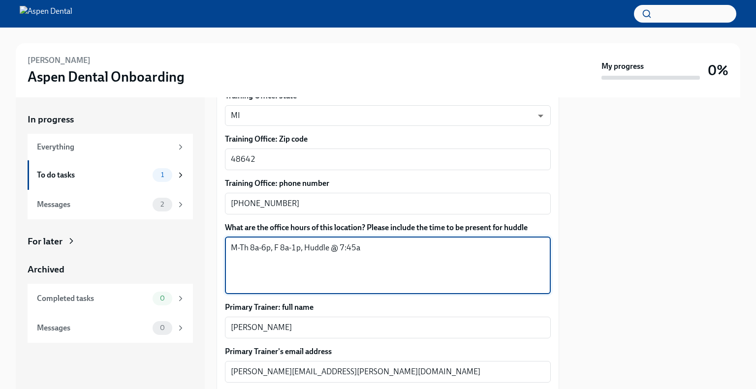
click at [238, 242] on textarea "M-Th 8a-6p, F 8a-1p, Huddle @ 7:45a" at bounding box center [388, 265] width 314 height 47
click at [321, 242] on textarea "[DATE]-[DATE] 8a-6p, F 8a-1p, Huddle @ 7:45a" at bounding box center [388, 265] width 314 height 47
click at [493, 302] on label "Primary Trainer: full name" at bounding box center [388, 307] width 326 height 11
click at [493, 322] on textarea "[PERSON_NAME]" at bounding box center [388, 328] width 314 height 12
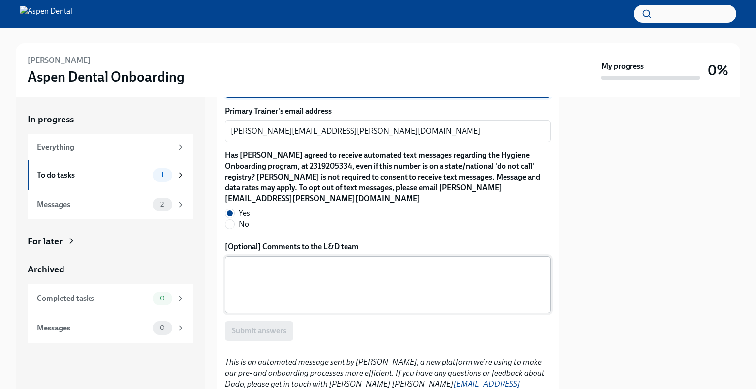
scroll to position [1484, 0]
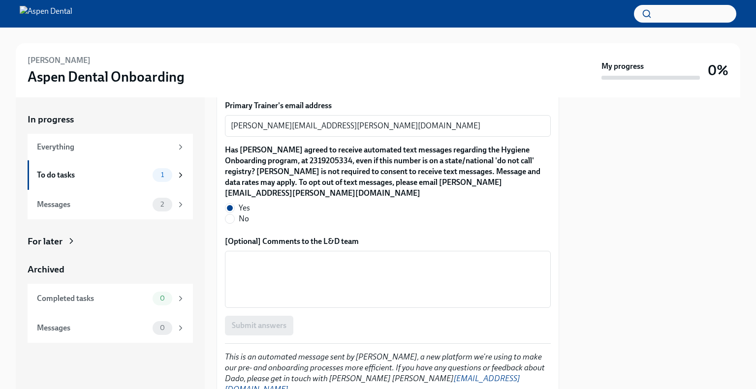
drag, startPoint x: 335, startPoint y: 281, endPoint x: 295, endPoint y: 290, distance: 40.3
click at [335, 316] on div "Submit answers" at bounding box center [388, 326] width 326 height 20
drag, startPoint x: 268, startPoint y: 282, endPoint x: 267, endPoint y: 287, distance: 5.0
click at [268, 316] on div "Submit answers" at bounding box center [388, 326] width 326 height 20
click at [267, 316] on div "Submit answers" at bounding box center [388, 326] width 326 height 20
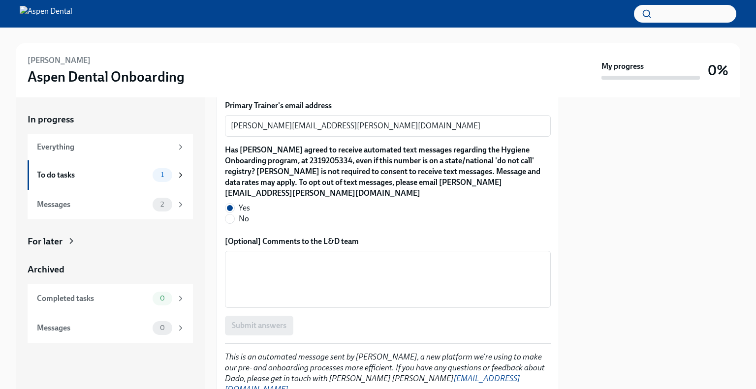
click at [265, 316] on div "Submit answers" at bounding box center [388, 326] width 326 height 20
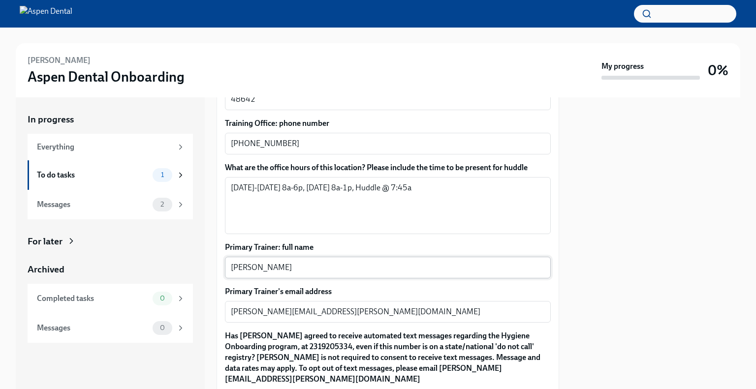
scroll to position [1287, 0]
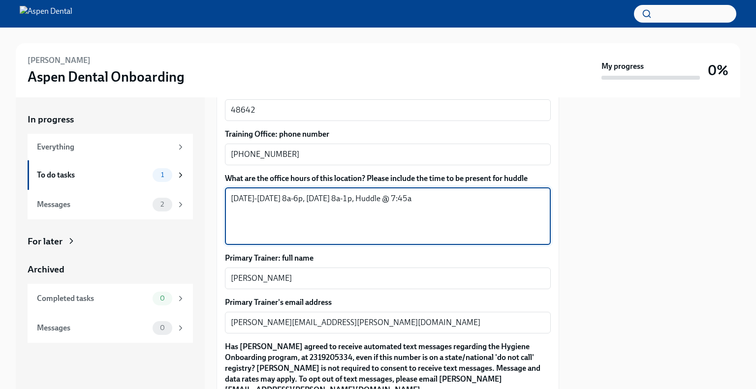
click at [314, 193] on textarea "[DATE]-[DATE] 8a-6p, [DATE] 8a-1p, Huddle @ 7:45a" at bounding box center [388, 216] width 314 height 47
click at [276, 193] on textarea "[DATE]-[DATE] 8a-6p [DATE] 8a-1p, Huddle @ 7:45a" at bounding box center [388, 216] width 314 height 47
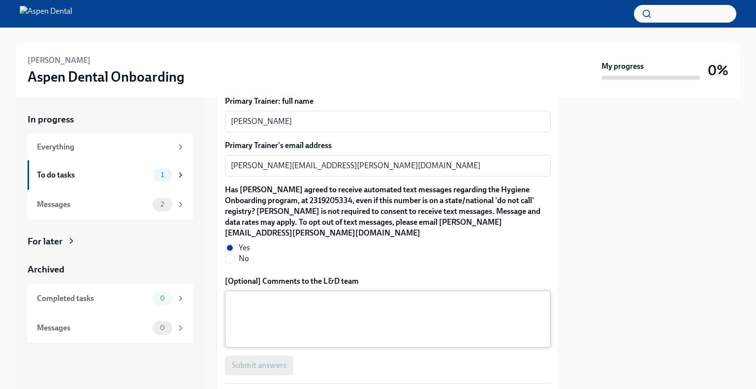
scroll to position [1484, 0]
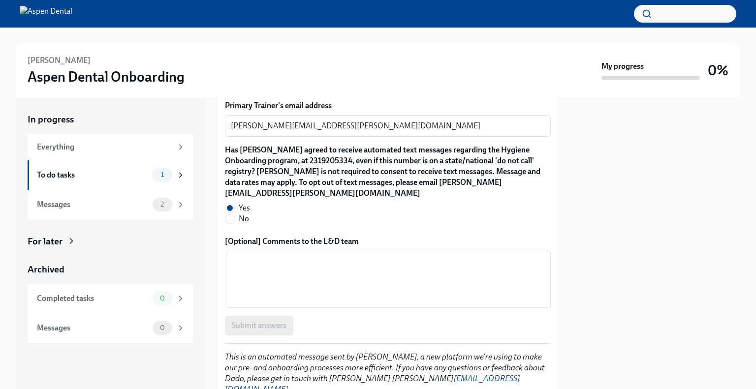
drag, startPoint x: 402, startPoint y: 276, endPoint x: 344, endPoint y: 310, distance: 67.1
drag, startPoint x: 267, startPoint y: 302, endPoint x: 265, endPoint y: 291, distance: 11.0
click at [265, 316] on div "Submit answers" at bounding box center [388, 326] width 326 height 20
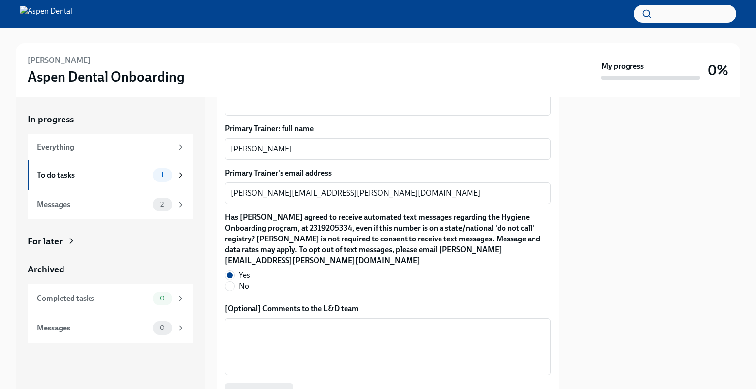
scroll to position [1238, 0]
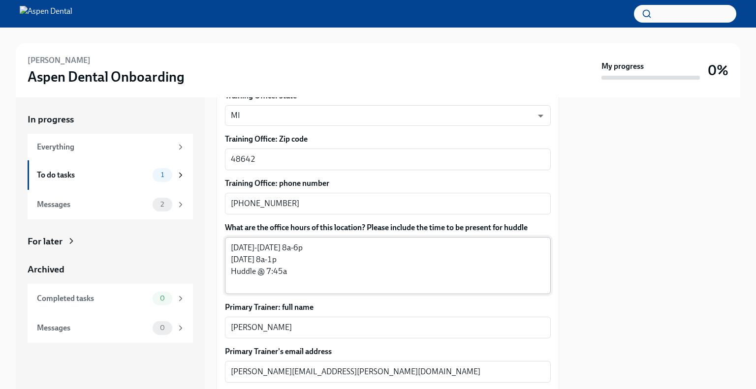
click at [262, 242] on textarea "[DATE]-[DATE] 8a-6p [DATE] 8a-1p Huddle @ 7:45a" at bounding box center [388, 265] width 314 height 47
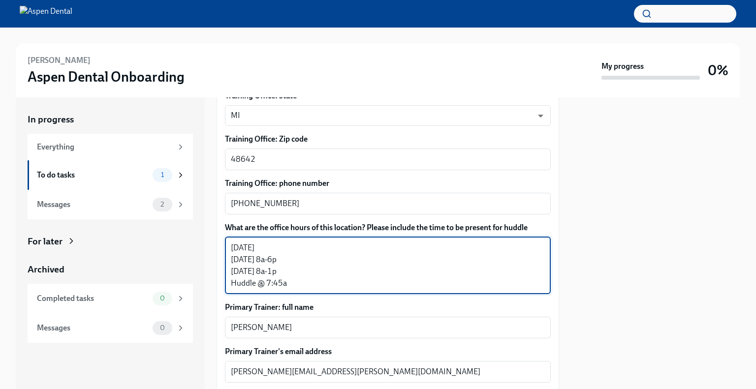
drag, startPoint x: 263, startPoint y: 234, endPoint x: 292, endPoint y: 236, distance: 29.1
click at [292, 242] on textarea "[DATE] [DATE] 8a-6p [DATE] 8a-1p Huddle @ 7:45a" at bounding box center [388, 265] width 314 height 47
click at [262, 242] on textarea "[DATE] [DATE] [DATE] 8a-1p Huddle @ 7:45a" at bounding box center [388, 265] width 314 height 47
drag, startPoint x: 291, startPoint y: 225, endPoint x: 261, endPoint y: 226, distance: 30.5
click at [261, 242] on textarea "[DATE] 8a-6p [DATE] [DATE] 8a-1p Huddle @ 7:45a" at bounding box center [388, 265] width 314 height 47
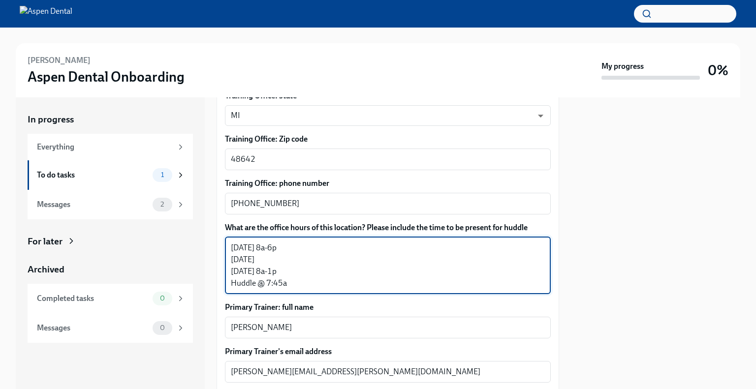
click at [283, 242] on textarea "[DATE] 8a-6p [DATE] [DATE] 8a-1p Huddle @ 7:45a" at bounding box center [388, 265] width 314 height 47
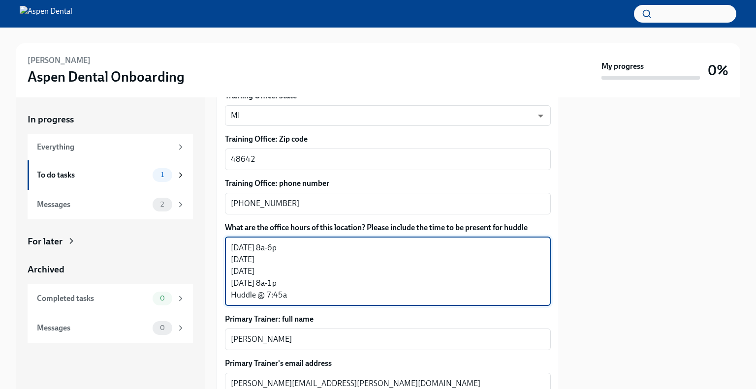
paste textarea "8a-6p"
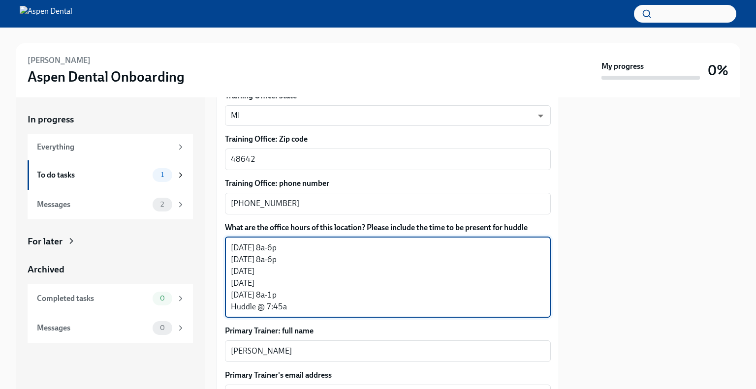
paste textarea "8a-6p"
click at [282, 260] on textarea "[DATE] 8a-6p [DATE] 8a-6p [DATE] 8a-6p [DATE] [DATE] 8a-1p Huddle @ 7:45a" at bounding box center [388, 277] width 314 height 71
paste textarea "8a-6p"
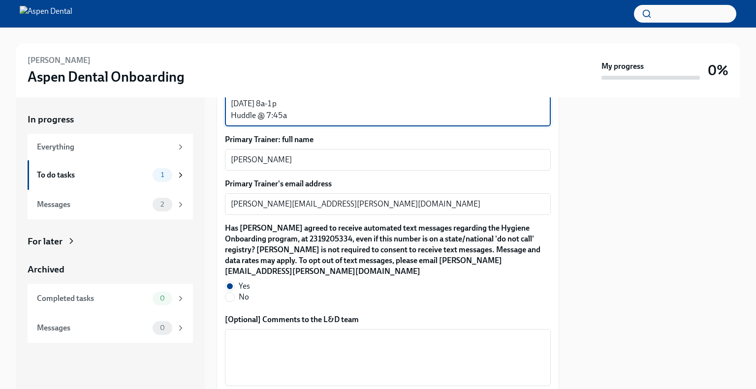
scroll to position [1435, 0]
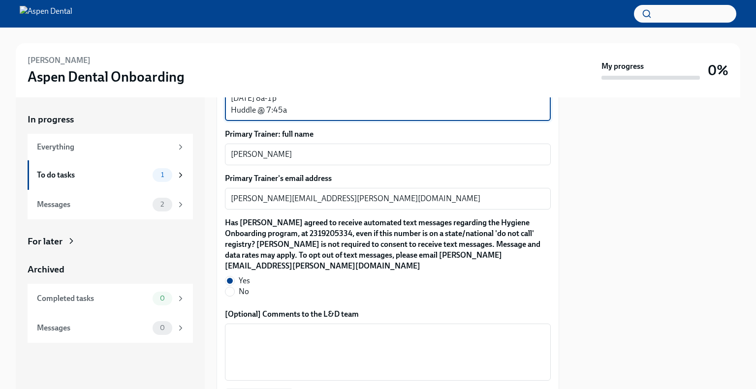
type textarea "[DATE] 8a-6p [DATE] 8a-6p [DATE] 8a-6p [DATE] 8a-6p [DATE] 8a-1p Huddle @ 7:45a"
drag, startPoint x: 387, startPoint y: 279, endPoint x: 392, endPoint y: 274, distance: 7.3
click at [390, 309] on label "[Optional] Comments to the L&D team" at bounding box center [388, 314] width 326 height 11
click at [390, 329] on textarea "[Optional] Comments to the L&D team" at bounding box center [388, 352] width 314 height 47
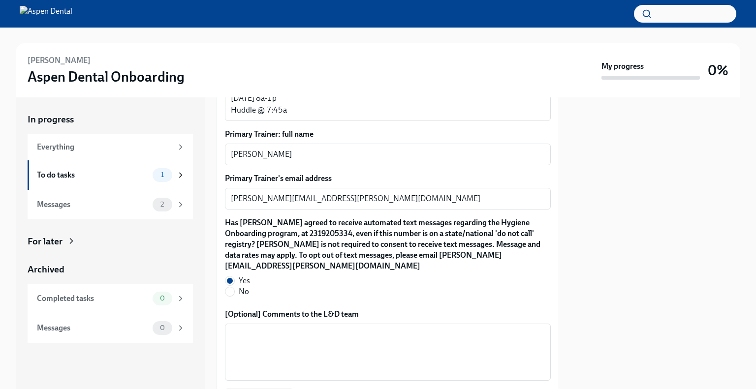
click at [389, 276] on label "Yes" at bounding box center [384, 281] width 318 height 11
click at [234, 277] on input "Yes" at bounding box center [229, 281] width 9 height 9
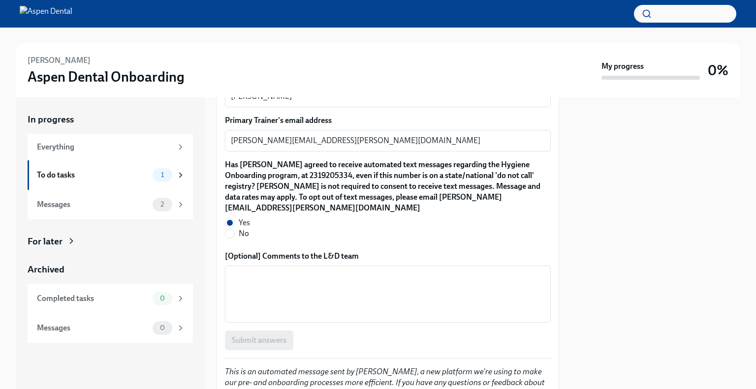
scroll to position [1508, 0]
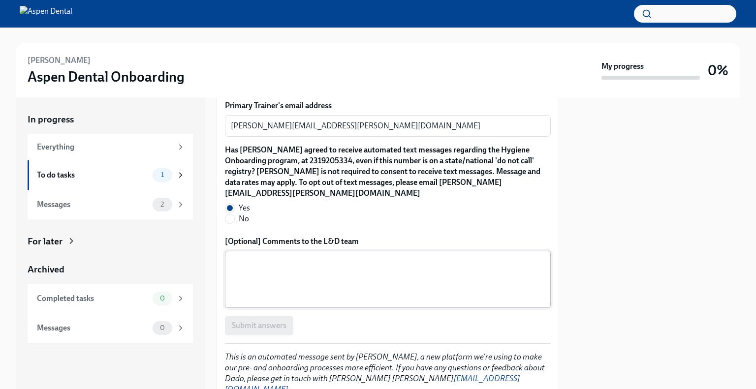
click at [329, 258] on textarea "[Optional] Comments to the L&D team" at bounding box center [388, 279] width 314 height 47
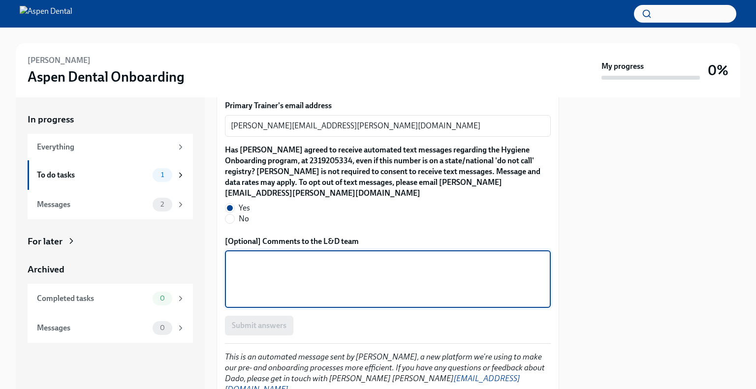
click at [333, 256] on textarea "[Optional] Comments to the L&D team" at bounding box center [388, 279] width 314 height 47
type textarea "w"
type textarea "I"
drag, startPoint x: 256, startPoint y: 231, endPoint x: 225, endPoint y: 230, distance: 30.5
click at [225, 251] on div "n/a x ​" at bounding box center [388, 279] width 326 height 57
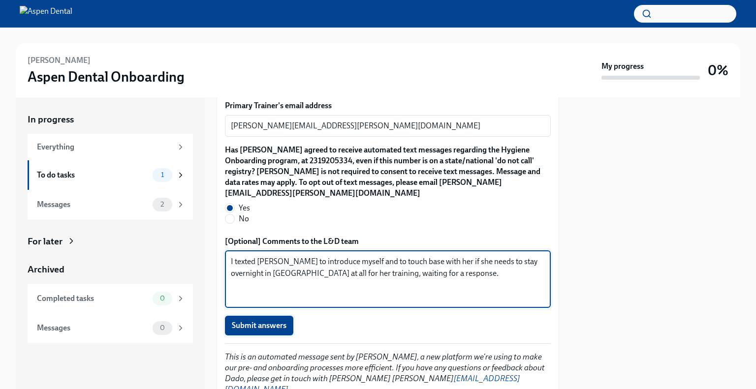
type textarea "I texted [PERSON_NAME] to introduce myself and to touch base with her if she ne…"
click at [264, 316] on button "Submit answers" at bounding box center [259, 326] width 68 height 20
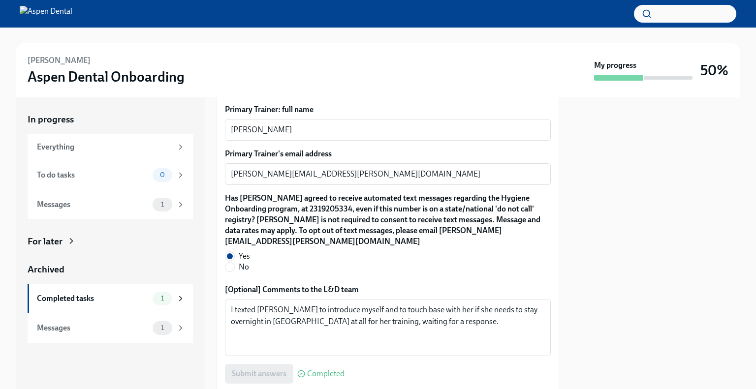
scroll to position [1065, 0]
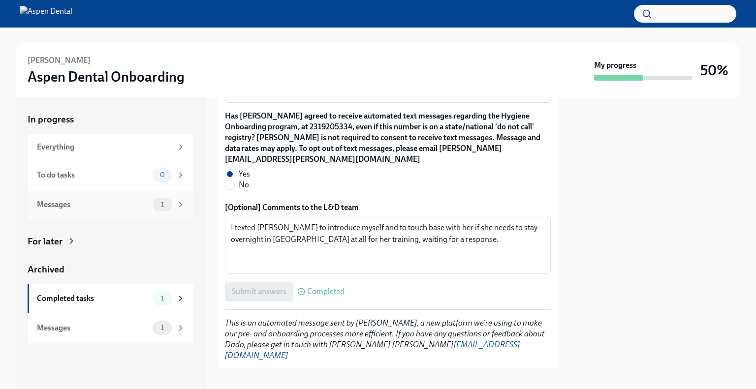
click at [93, 205] on div "Messages" at bounding box center [93, 204] width 112 height 11
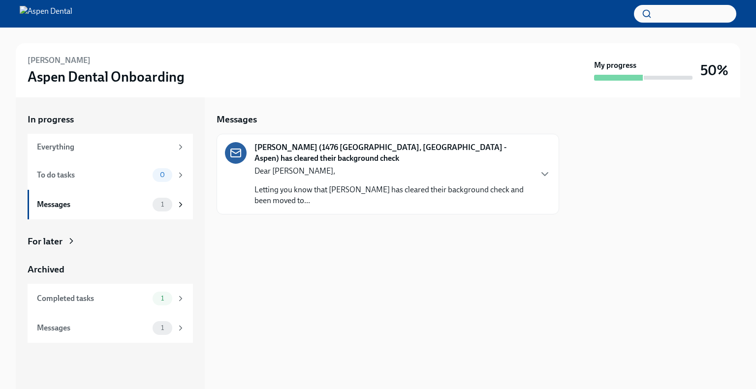
click at [545, 164] on div "[PERSON_NAME] (1476 [GEOGRAPHIC_DATA], [PERSON_NAME]) has cleared their backgro…" at bounding box center [388, 174] width 326 height 64
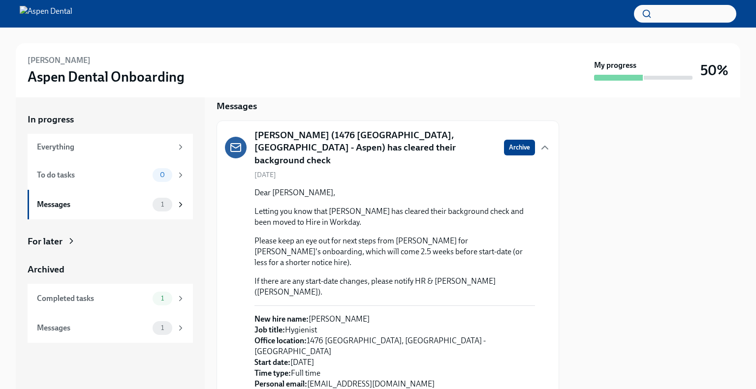
scroll to position [19, 0]
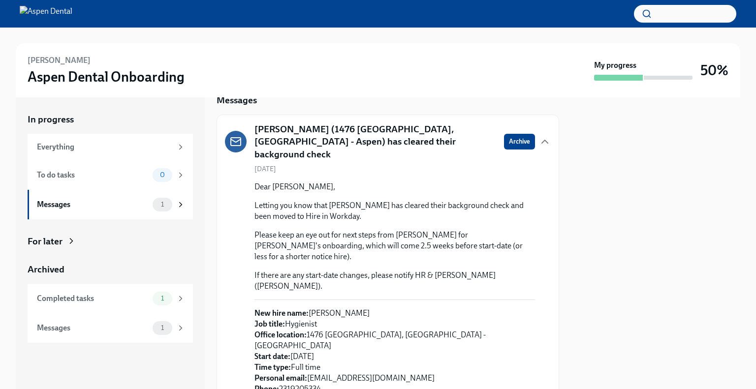
click at [649, 77] on div at bounding box center [668, 78] width 49 height 4
click at [690, 77] on div at bounding box center [668, 78] width 49 height 4
click at [98, 292] on div "Completed tasks 1" at bounding box center [111, 299] width 148 height 14
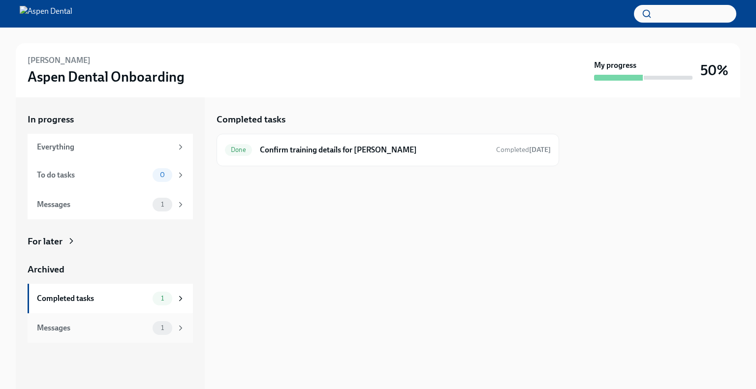
click at [100, 318] on div "Messages 1" at bounding box center [110, 328] width 165 height 30
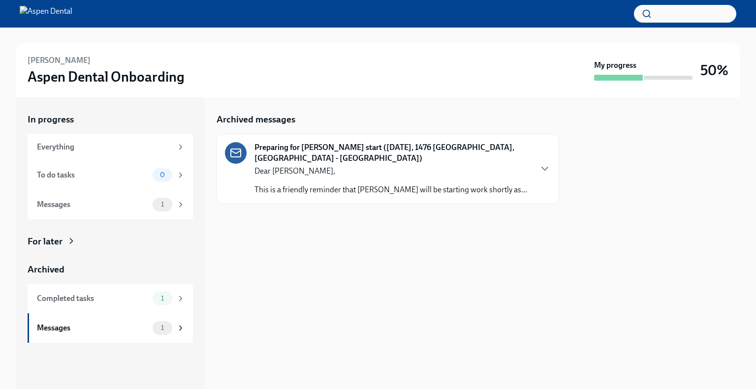
click at [557, 168] on div "Preparing for [PERSON_NAME] start ([DATE], 1476 [GEOGRAPHIC_DATA], [PERSON_NAME…" at bounding box center [387, 169] width 342 height 70
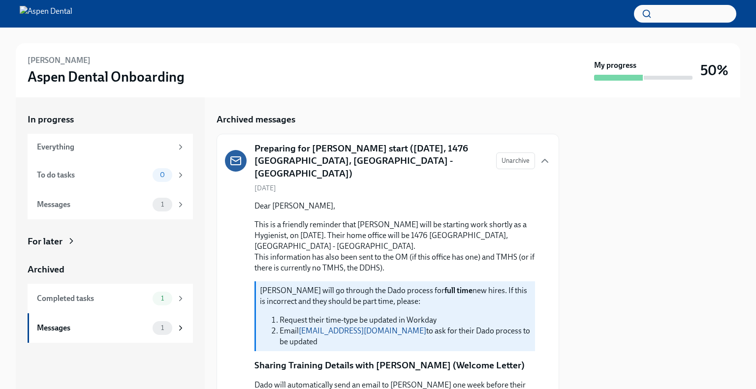
click at [136, 161] on div "To do tasks 0" at bounding box center [110, 175] width 165 height 30
